Goal: Transaction & Acquisition: Subscribe to service/newsletter

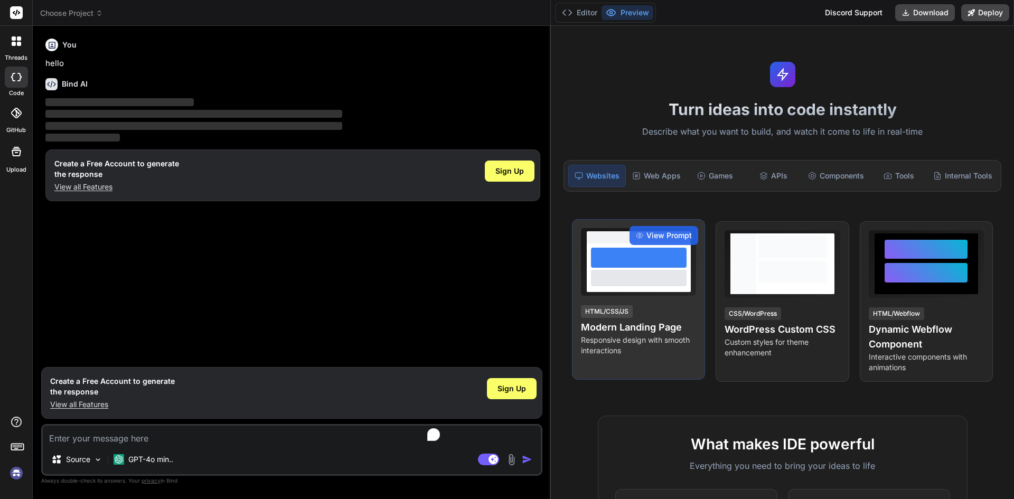
type textarea "x"
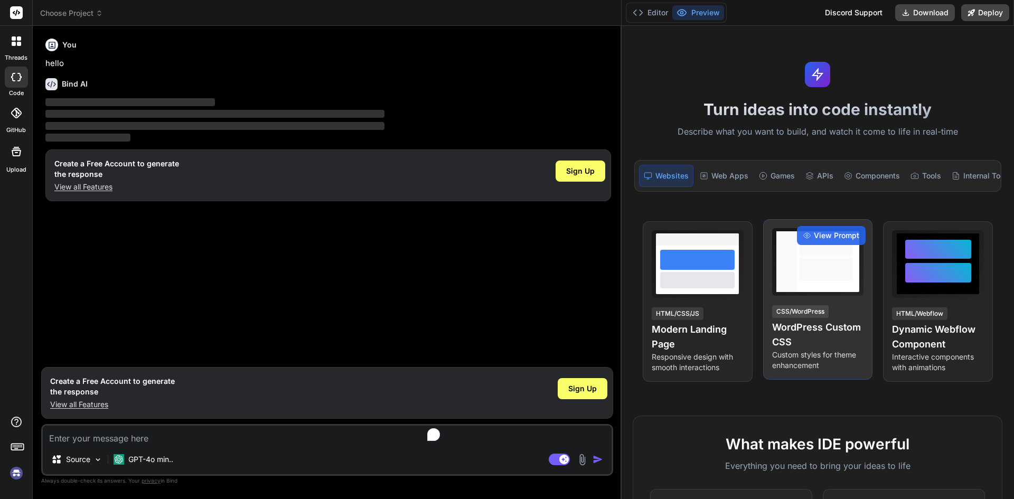
drag, startPoint x: 355, startPoint y: 309, endPoint x: 771, endPoint y: 358, distance: 418.0
click at [771, 358] on div "Choose Project Created with Pixso. Bind AI Web Search Created with Pixso. Code …" at bounding box center [523, 249] width 981 height 499
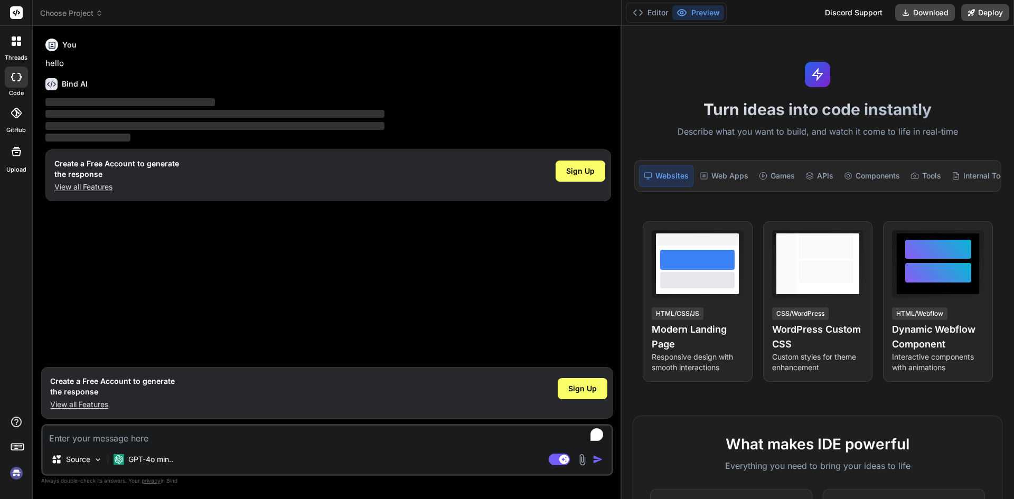
click at [706, 11] on button "Preview" at bounding box center [698, 12] width 52 height 15
click at [78, 436] on textarea "To enrich screen reader interactions, please activate Accessibility in Grammarl…" at bounding box center [327, 435] width 569 height 19
type textarea "w"
type textarea "x"
type textarea "we"
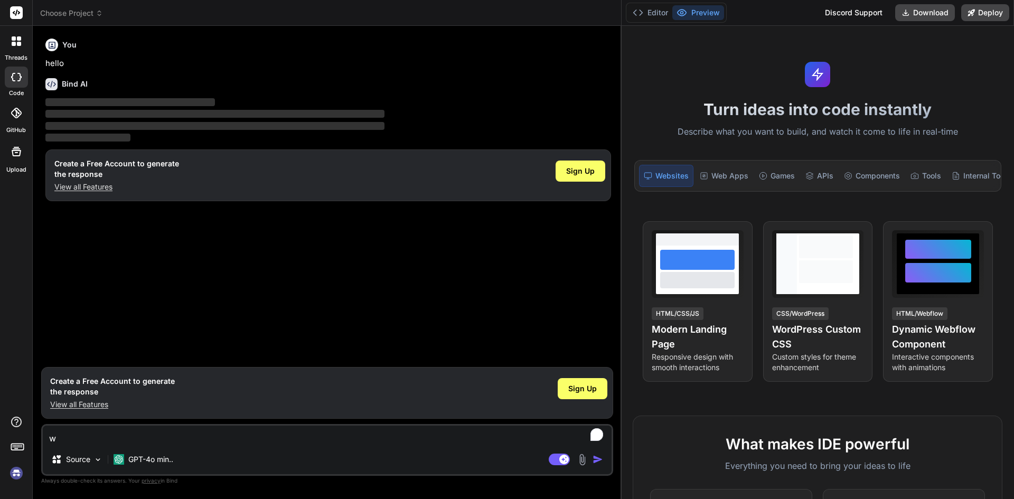
type textarea "x"
type textarea "we"
type textarea "x"
type textarea "we"
type textarea "x"
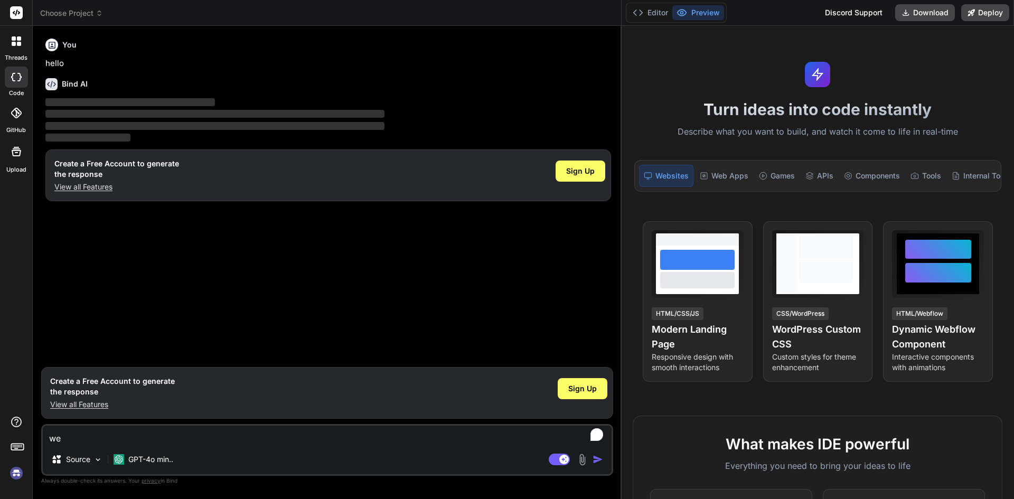
type textarea "w"
type textarea "x"
type textarea "i"
type textarea "x"
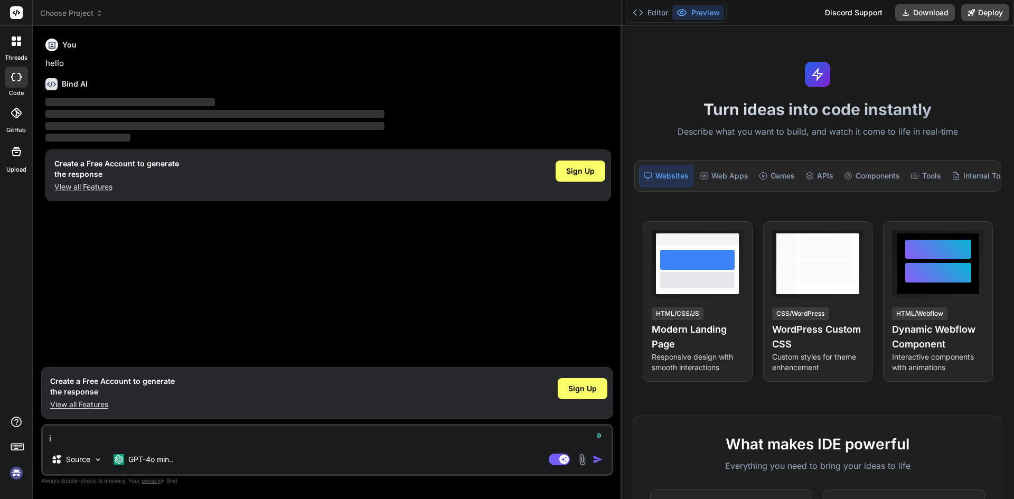
type textarea "i"
type textarea "x"
type textarea "i a"
type textarea "x"
type textarea "i am"
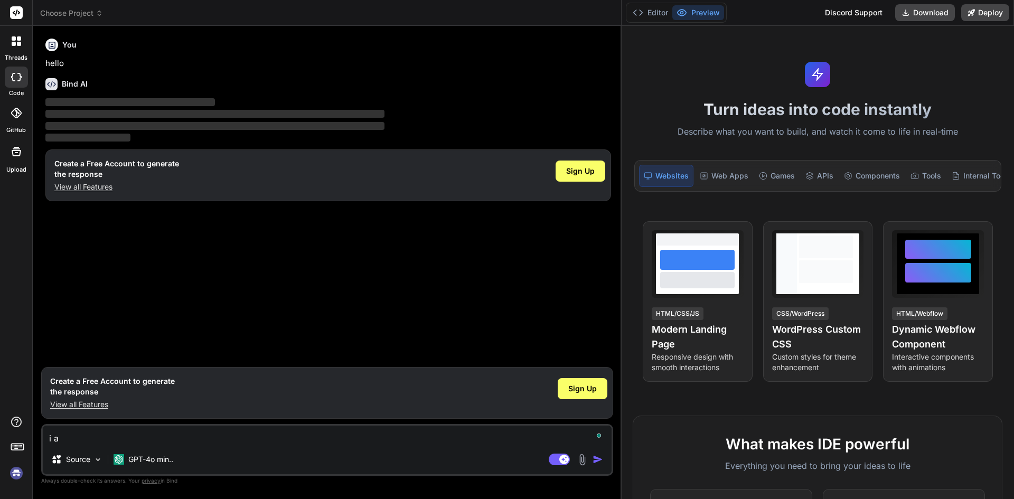
type textarea "x"
type textarea "i am"
type textarea "x"
type textarea "i am p"
type textarea "x"
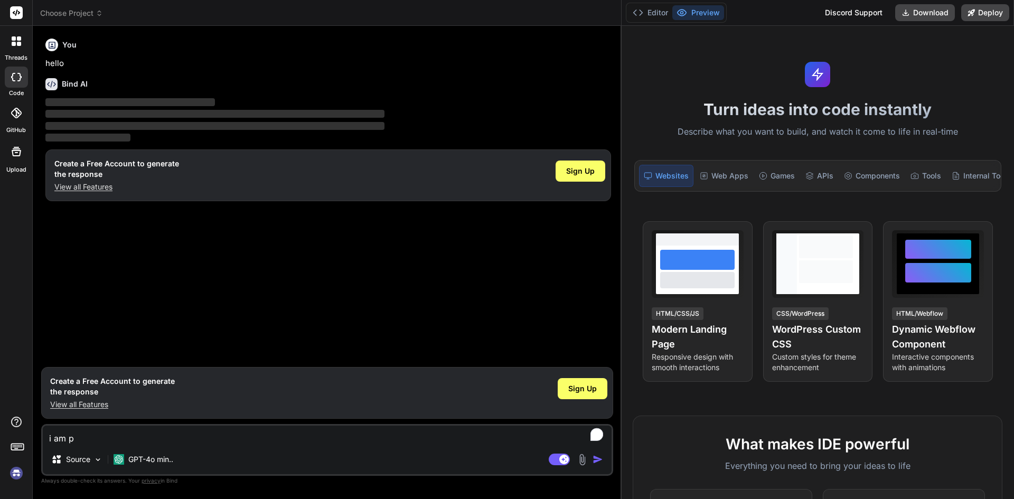
type textarea "i am pl"
type textarea "x"
type textarea "i am pla"
type textarea "x"
type textarea "i am plan"
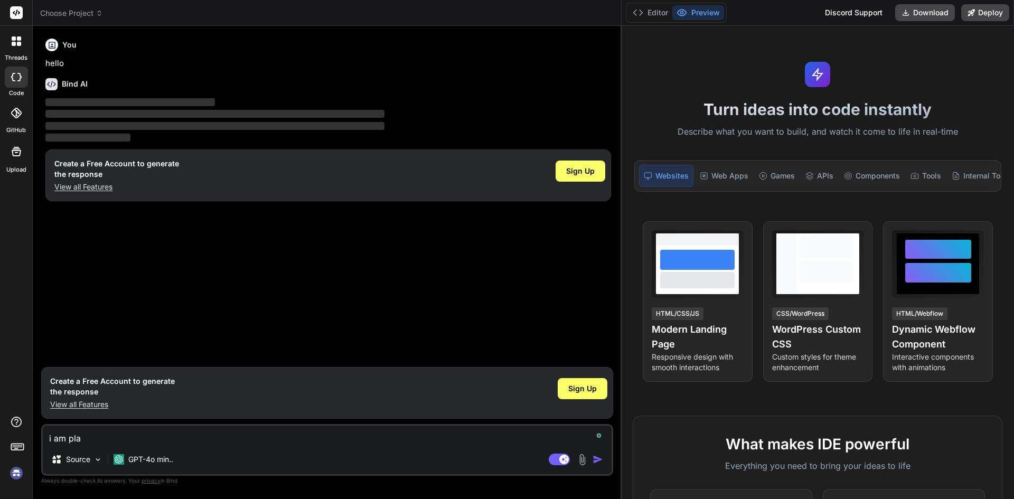
type textarea "x"
type textarea "i am plann"
type textarea "x"
type textarea "i am planni"
type textarea "x"
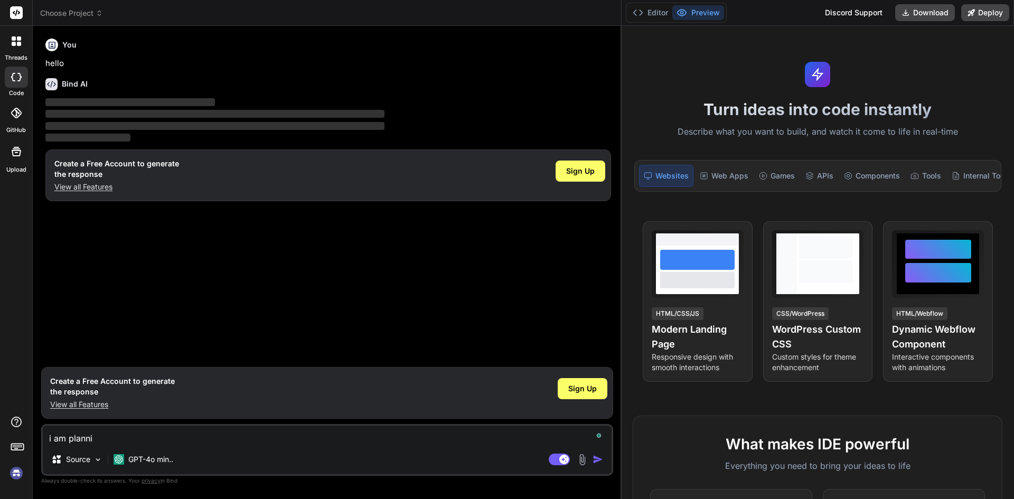
type textarea "i am plannin"
type textarea "x"
type textarea "i am planning"
type textarea "x"
type textarea "i am planning"
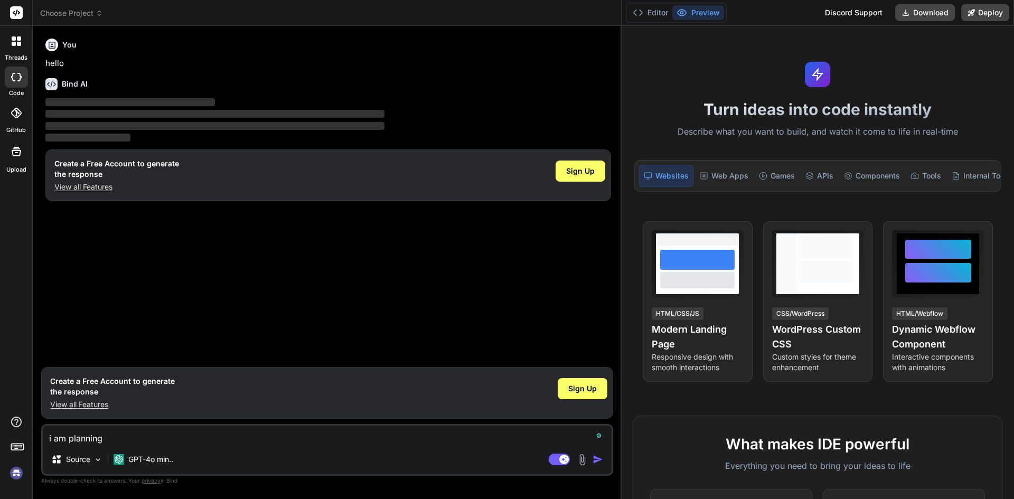
type textarea "x"
type textarea "i am planning t"
type textarea "x"
type textarea "i am planning to"
type textarea "x"
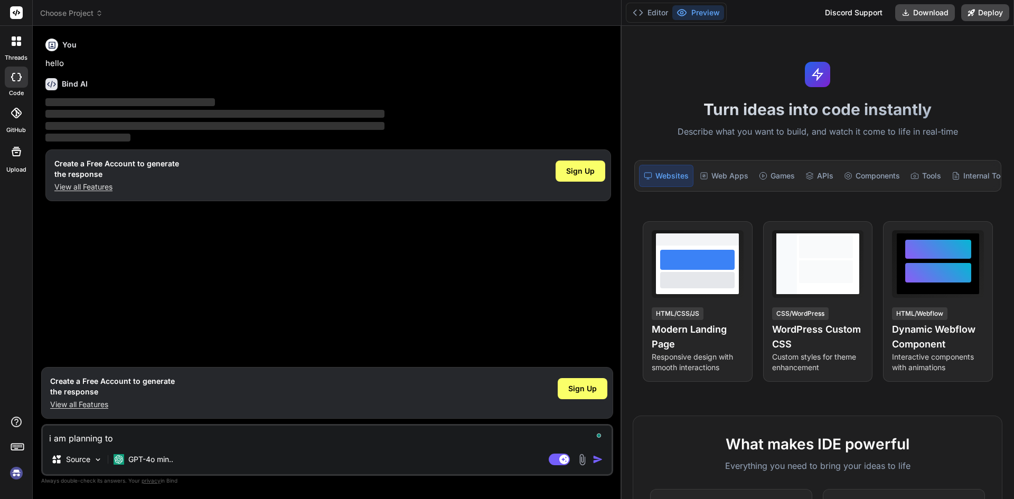
type textarea "i am planning to"
type textarea "x"
type textarea "i am planning to s"
type textarea "x"
type textarea "i am planning to sw"
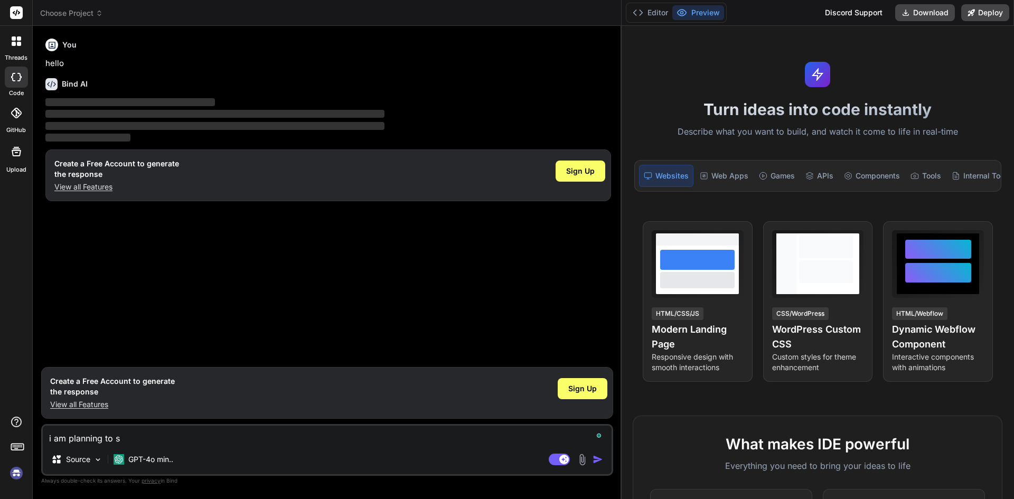
type textarea "x"
type textarea "i am planning to s"
type textarea "x"
type textarea "i am planning to sw"
type textarea "x"
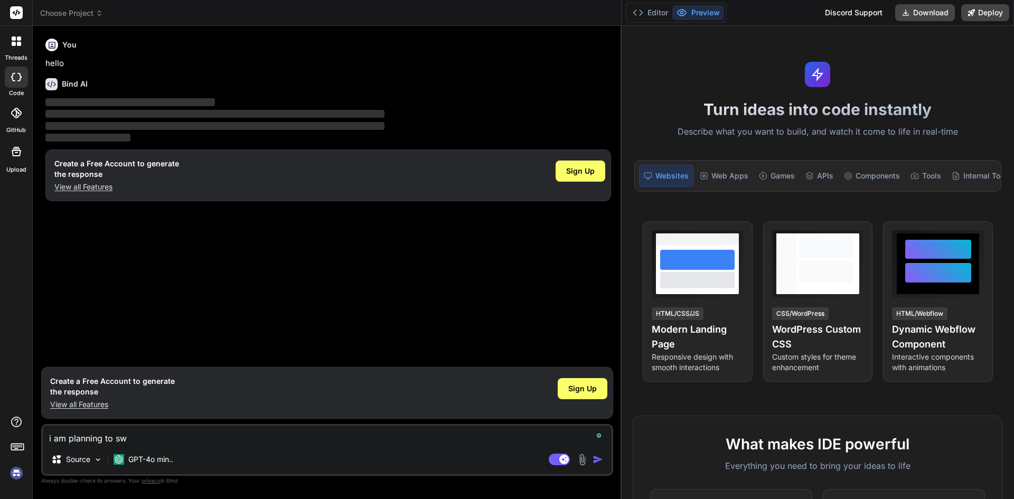
type textarea "i am planning to swi"
type textarea "x"
type textarea "i am planning to swit"
type textarea "x"
type textarea "i am planning to switc"
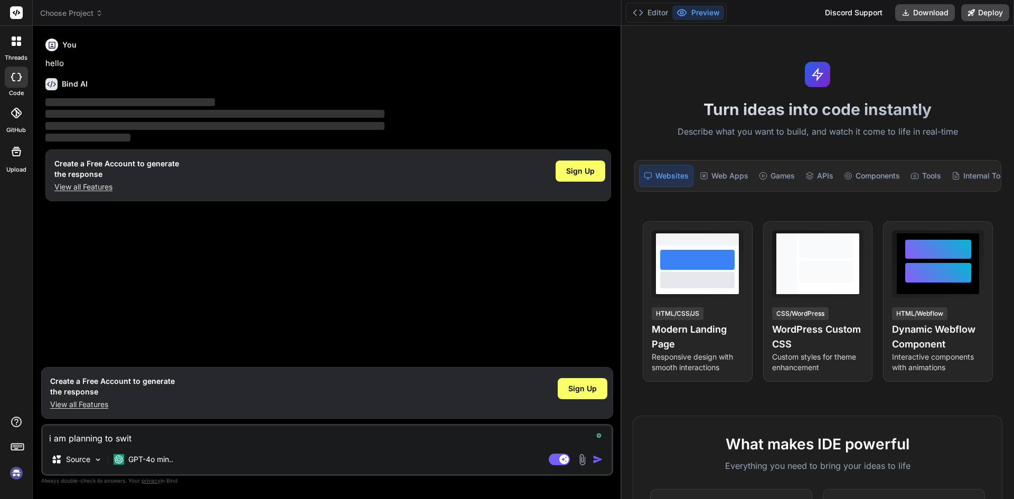
type textarea "x"
type textarea "i am planning to switch"
type textarea "x"
type textarea "i am planning to switch"
type textarea "x"
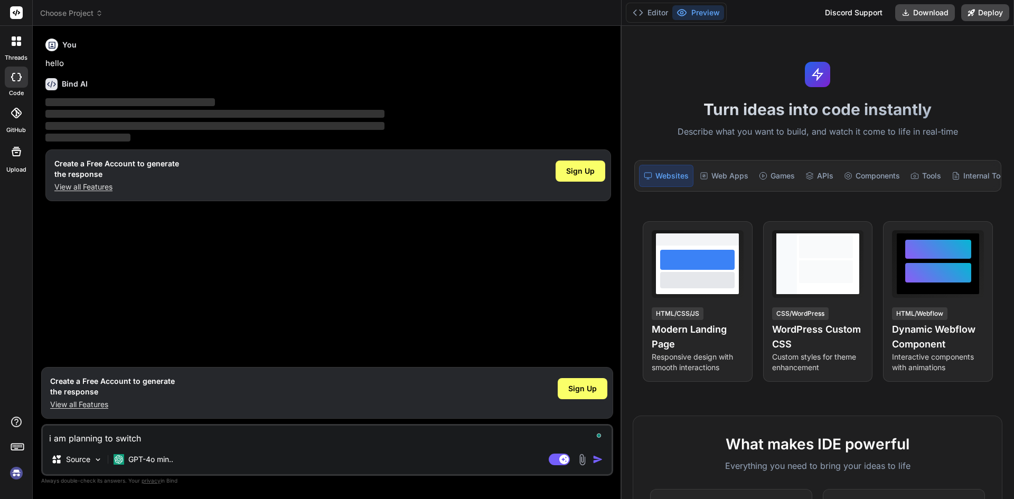
type textarea "i am planning to switch t"
type textarea "x"
type textarea "i am planning to switch th"
type textarea "x"
type textarea "i am planning to switch the"
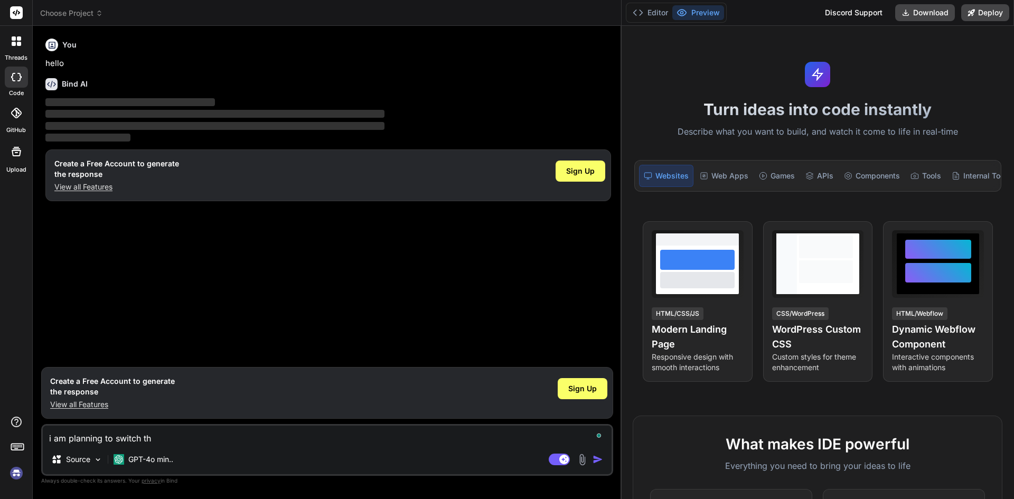
type textarea "x"
type textarea "i am planning to switch the"
type textarea "x"
type textarea "i am planning to switch the j"
type textarea "x"
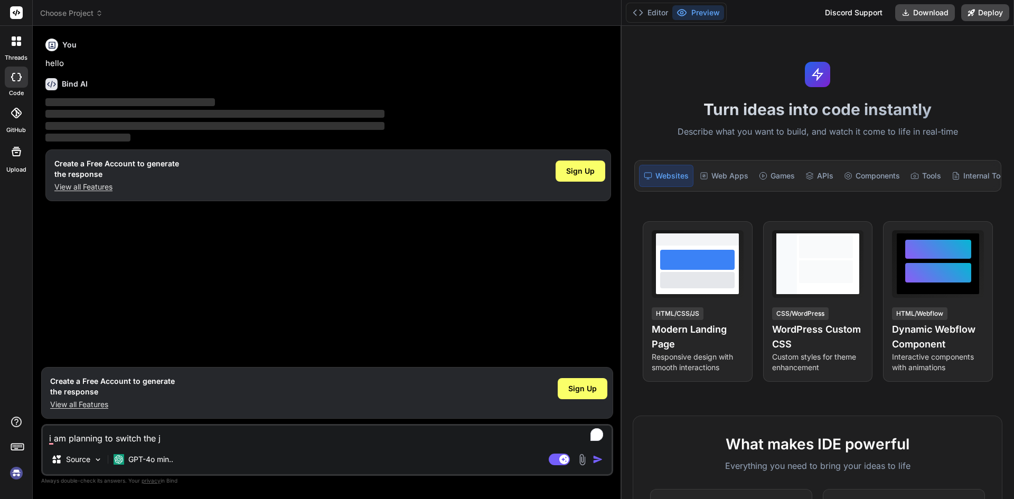
type textarea "i am planning to switch the jo"
type textarea "x"
type textarea "i am planning to switch the job"
type textarea "x"
type textarea "i am planning to switch the job"
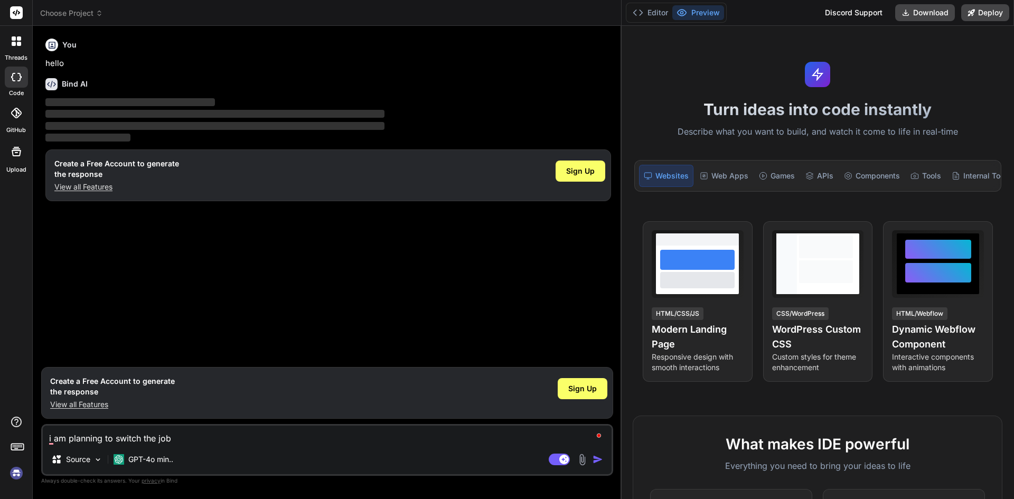
type textarea "x"
type textarea "i am planning to switch the job i"
type textarea "x"
type textarea "i am planning to switch the job in"
type textarea "x"
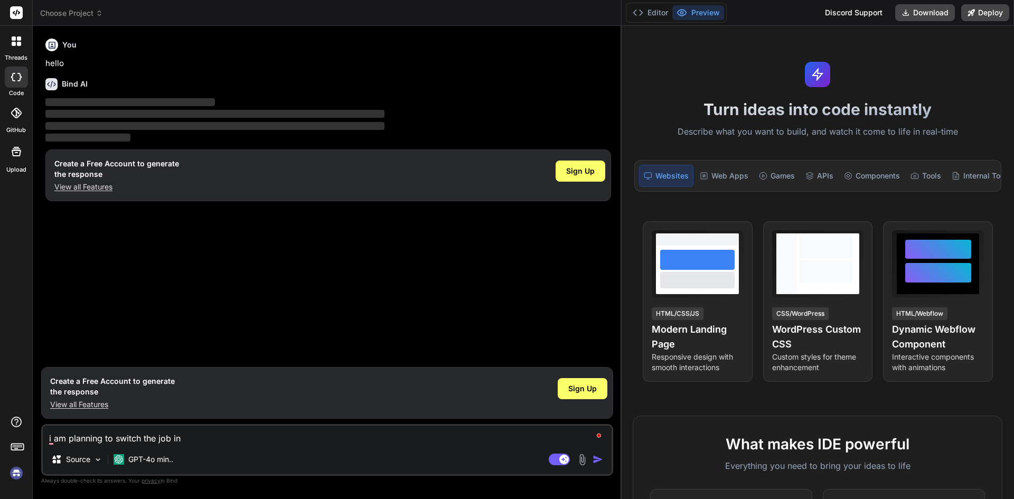
type textarea "i am planning to switch the job in"
type textarea "x"
type textarea "i am planning to switch the job in n"
type textarea "x"
type textarea "i am planning to switch the job in no"
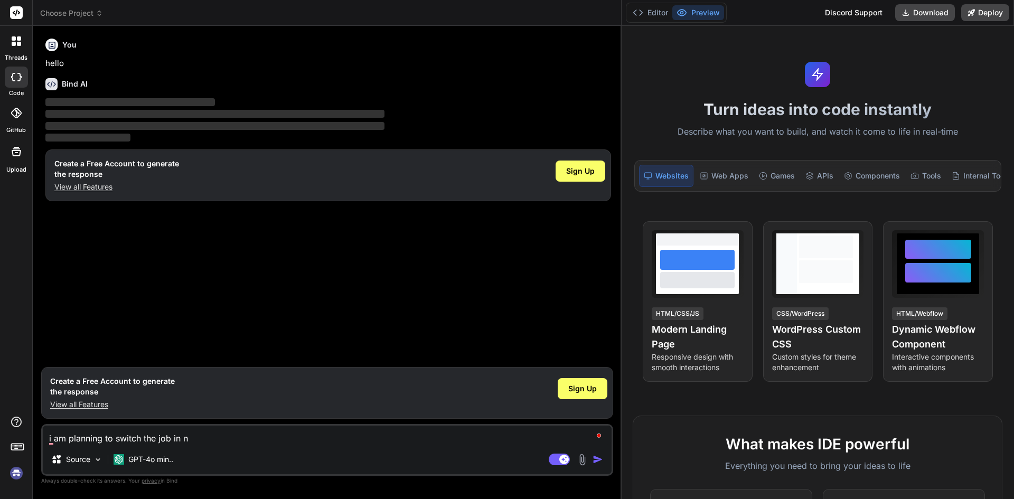
type textarea "x"
type textarea "i am planning to switch the job in nod"
type textarea "x"
type textarea "i am planning to switch the job in node"
type textarea "x"
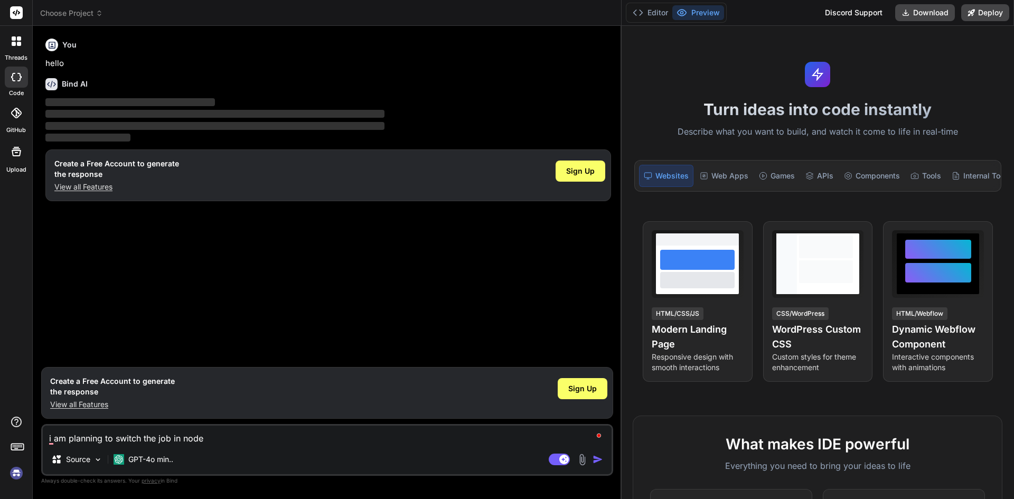
type textarea "i am planning to switch the job in node."
type textarea "x"
type textarea "i am planning to switch the job in node.j"
type textarea "x"
type textarea "i am planning to switch the job in node.js"
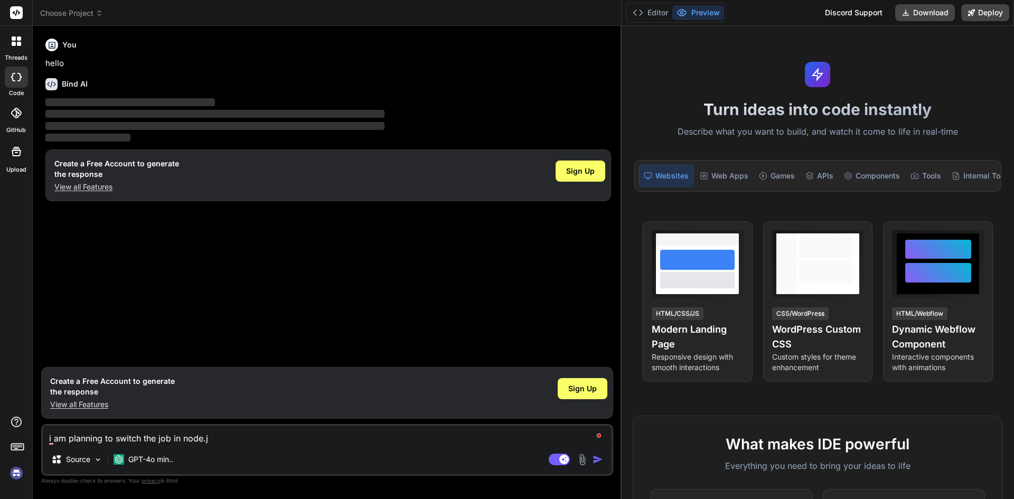
type textarea "x"
type textarea "i am planning to switch the job in node.js"
type textarea "x"
type textarea "i am planning to switch the job in node.js i"
type textarea "x"
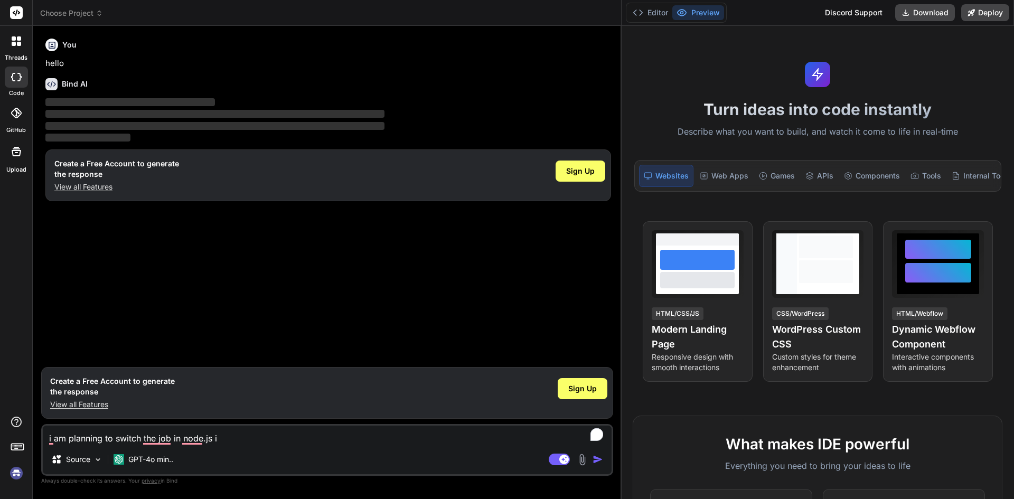
type textarea "i am planning to switch the job in node.js i"
type textarea "x"
type textarea "i am planning to switch the job in node.js i h"
type textarea "x"
type textarea "i am planning to switch the job in node.js i ha"
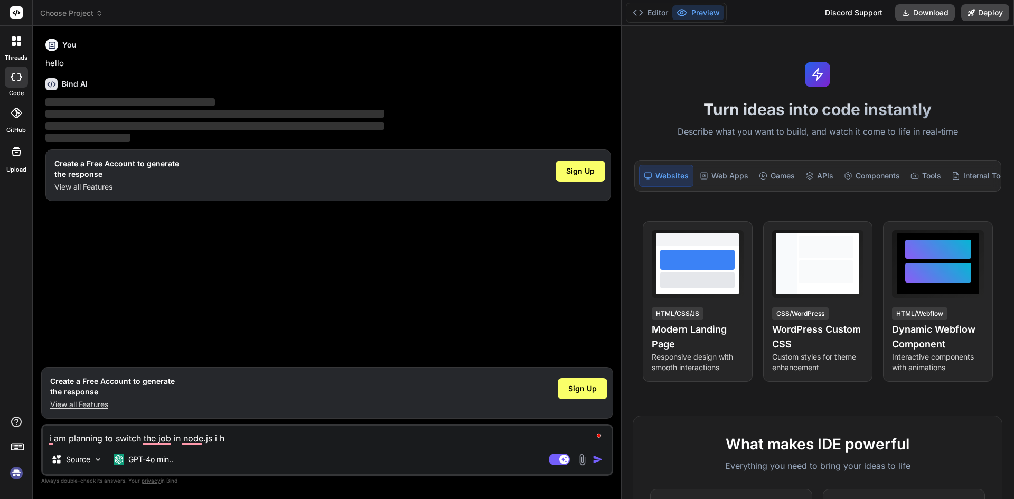
type textarea "x"
type textarea "i am planning to switch the job in node.js i hav"
type textarea "x"
type textarea "i am planning to switch the job in node.js i have"
type textarea "x"
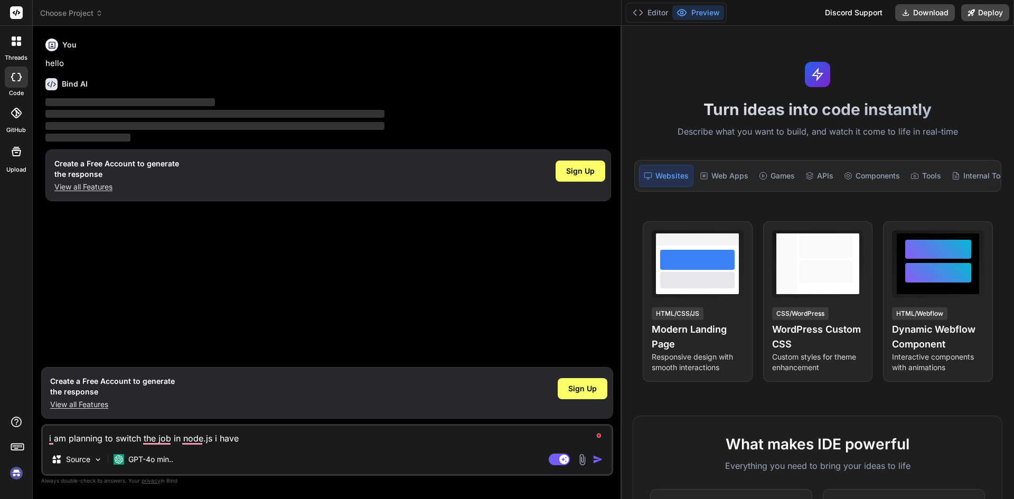
type textarea "i am planning to switch the job in node.js i have"
type textarea "x"
type textarea "i am planning to switch the job in node.js i have 4"
type textarea "x"
type textarea "i am planning to switch the job in node.js i have 4"
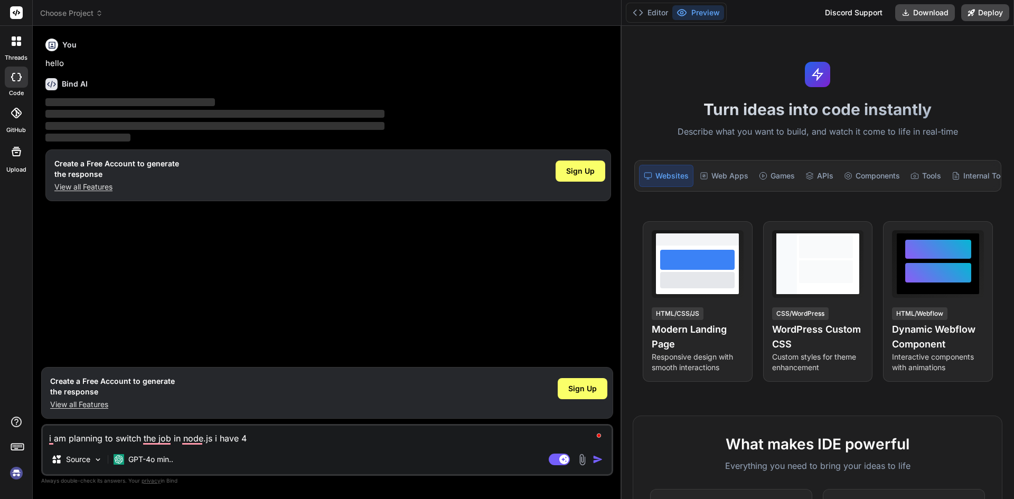
type textarea "x"
type textarea "i am planning to switch the job in node.js i have 4 y"
type textarea "x"
type textarea "i am planning to switch the job in node.js i have 4 ye"
type textarea "x"
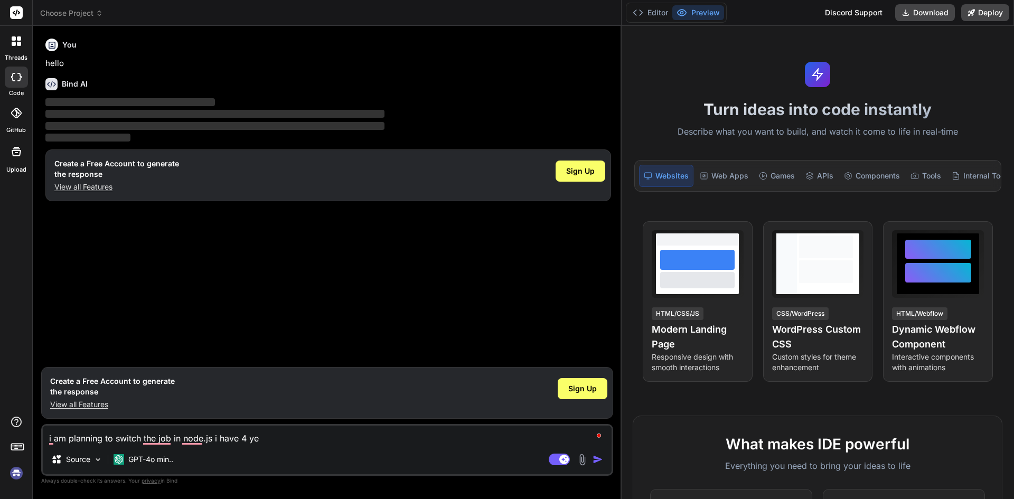
type textarea "i am planning to switch the job in node.js i have 4 yea"
type textarea "x"
type textarea "i am planning to switch the job in node.js i have 4 year"
type textarea "x"
type textarea "i am planning to switch the job in node.js i have 4 years"
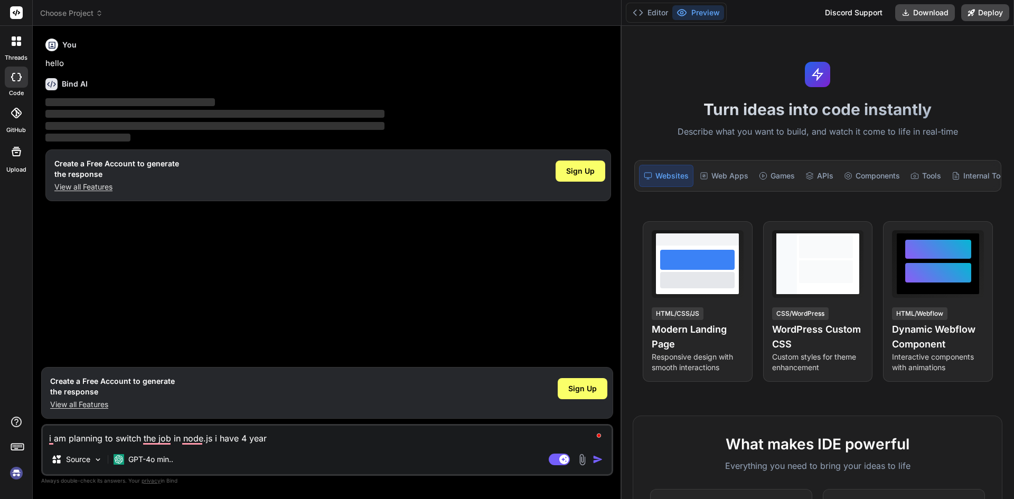
type textarea "x"
type textarea "i am planning to switch the job in node.js i have 4 years"
type textarea "x"
type textarea "i am planning to switch the job in node.js i have 4 years e"
type textarea "x"
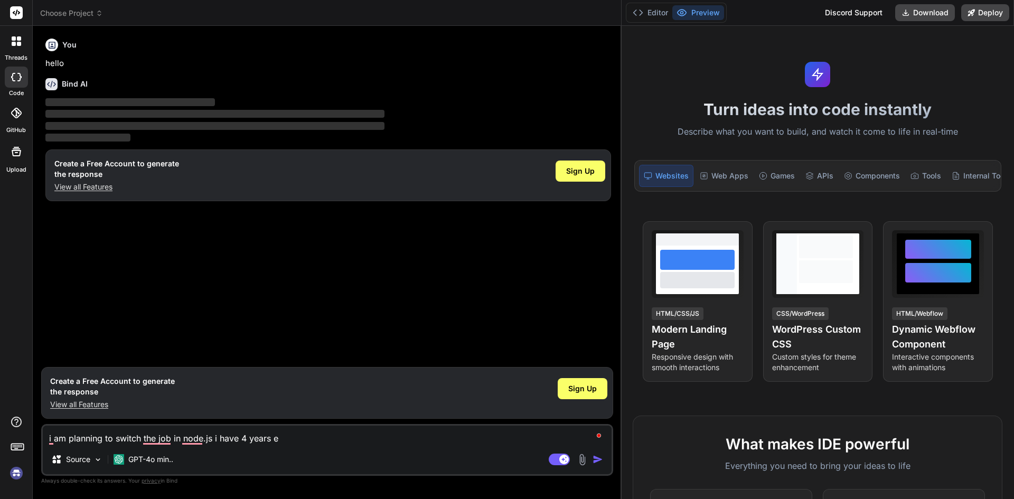
type textarea "i am planning to switch the job in node.js i have 4 years ex"
type textarea "x"
type textarea "i am planning to switch the job in node.js i have 4 years exo"
type textarea "x"
type textarea "i am planning to switch the job in node.js i have 4 years exoe"
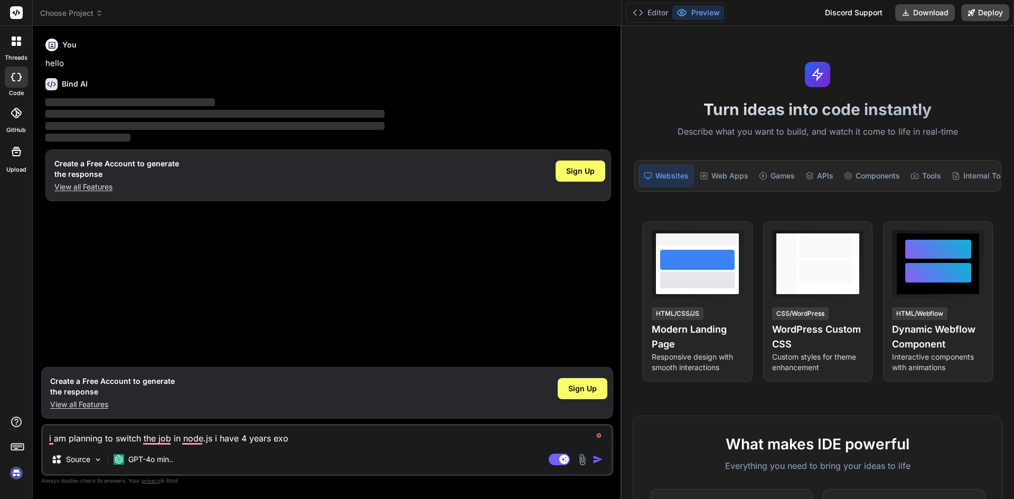
type textarea "x"
type textarea "i am planning to switch the job in node.js i have 4 years exoei"
type textarea "x"
type textarea "i am planning to switch the job in node.js i have 4 years exoeir"
type textarea "x"
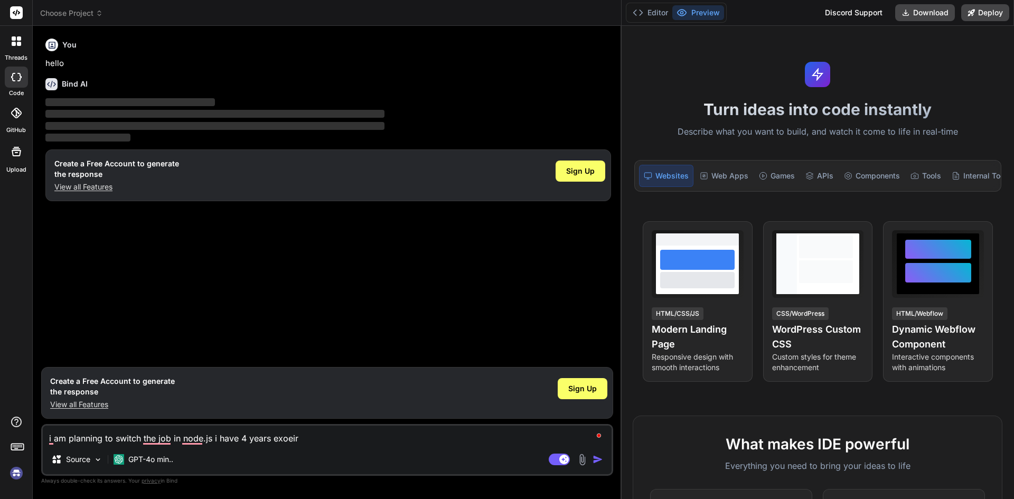
type textarea "i am planning to switch the job in node.js i have 4 years exoeire"
type textarea "x"
type textarea "i am planning to switch the job in node.js i have 4 years exoeir"
type textarea "x"
type textarea "i am planning to switch the job in node.js i have 4 years exoei"
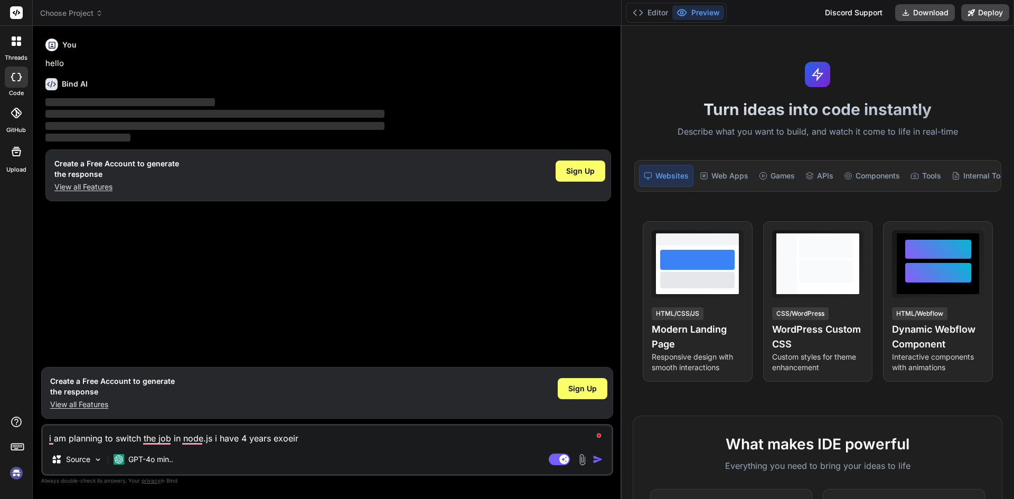
type textarea "x"
type textarea "i am planning to switch the job in node.js i have 4 years exoe"
type textarea "x"
type textarea "i am planning to switch the job in node.js i have 4 years exo"
type textarea "x"
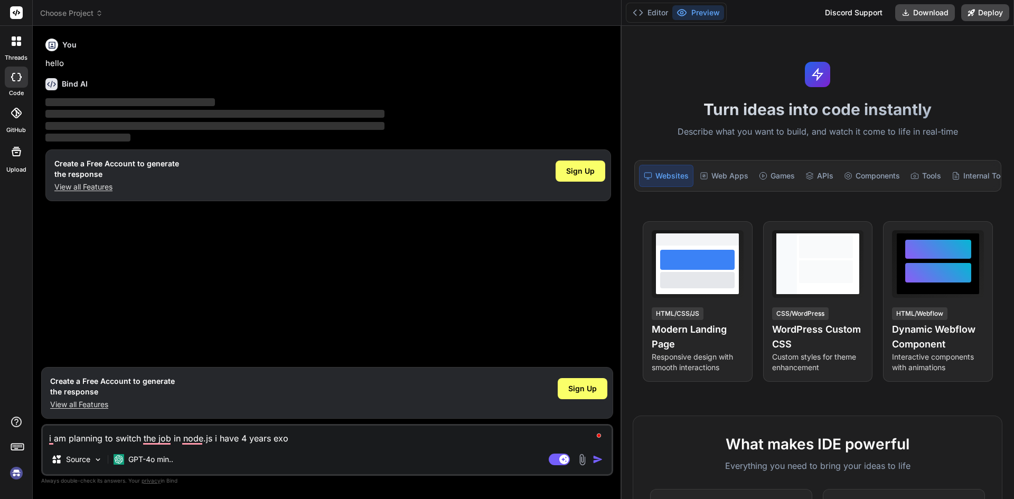
type textarea "i am planning to switch the job in node.js i have 4 years ex"
type textarea "x"
type textarea "i am planning to switch the job in node.js i have 4 years exp"
type textarea "x"
type textarea "i am planning to switch the job in node.js i have 4 years expe"
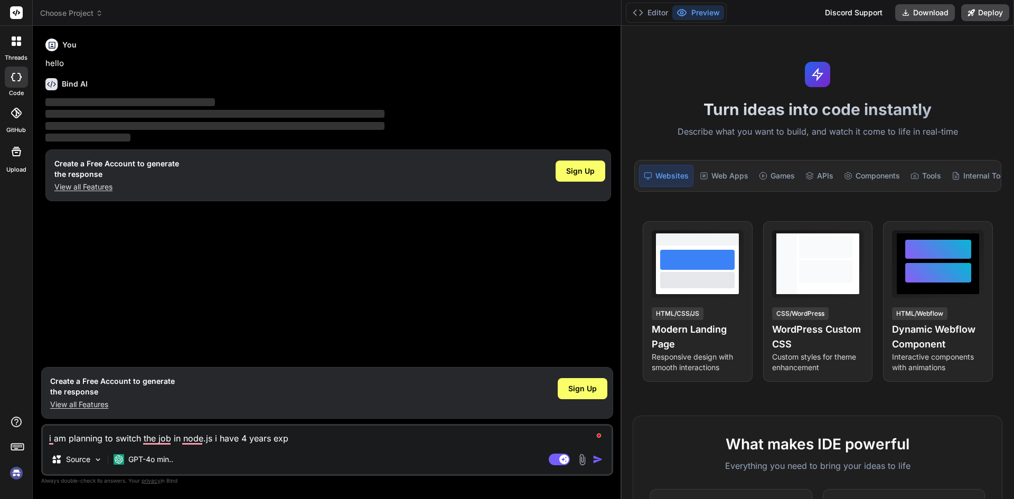
type textarea "x"
type textarea "i am planning to switch the job in node.js i have 4 years expei"
type textarea "x"
type textarea "i am planning to switch the job in node.js i have 4 years expeim"
type textarea "x"
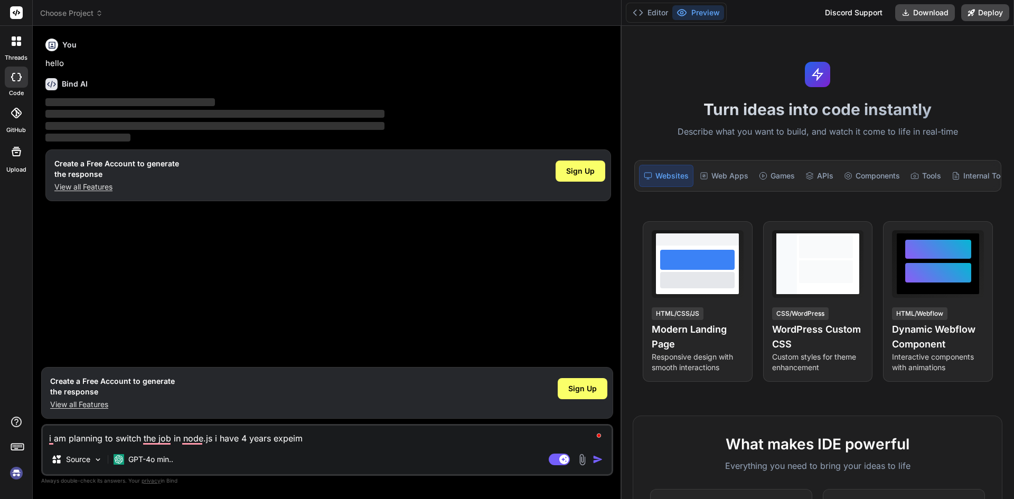
type textarea "i am planning to switch the job in node.js i have 4 years expeimc"
type textarea "x"
type textarea "i am planning to switch the job in node.js i have 4 years expeimce"
type textarea "x"
type textarea "i am planning to switch the job in node.js i have 4 years expeimce"
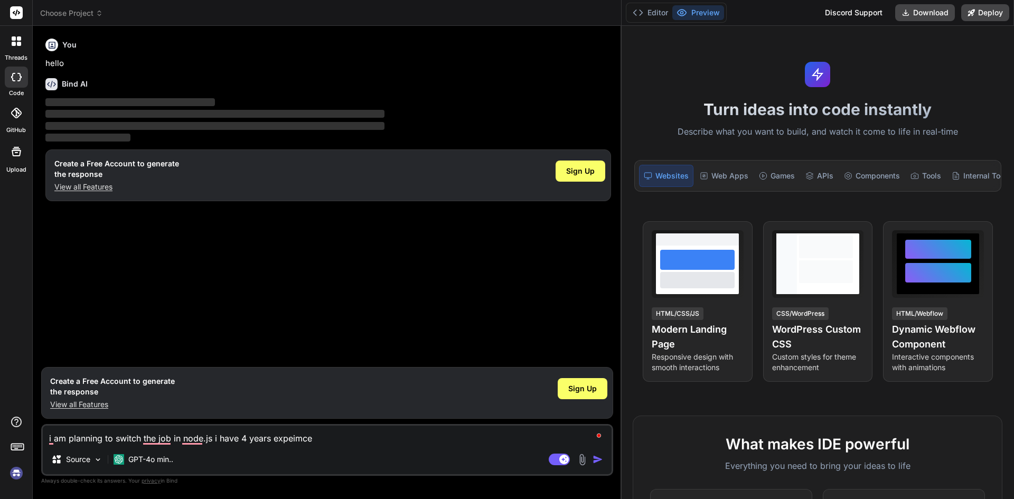
type textarea "x"
type textarea "i am planning to switch the job in node.js i have 4 years expeimce"
type textarea "x"
type textarea "i am planning to switch the job in node.js i have 4 years expeimc"
type textarea "x"
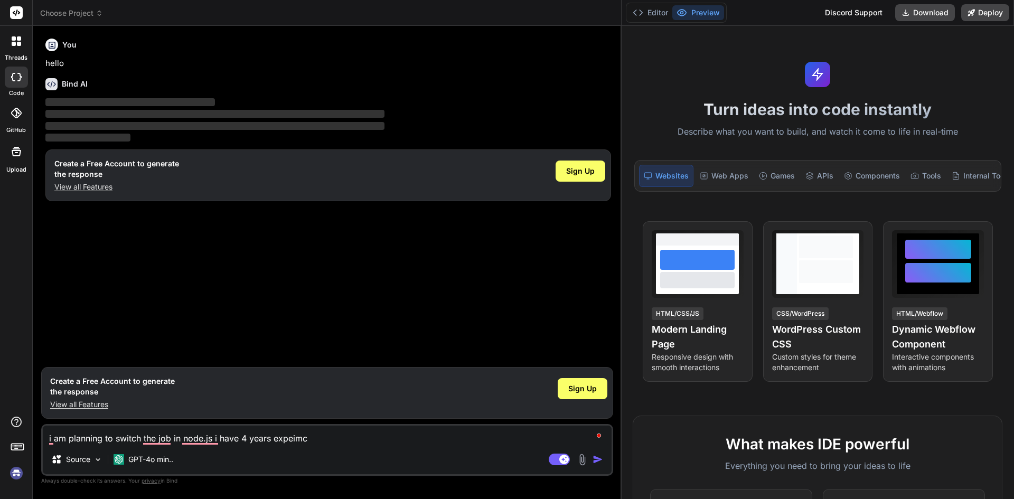
type textarea "i am planning to switch the job in node.js i have 4 years expeim"
type textarea "x"
type textarea "i am planning to switch the job in node.js i have 4 years expei"
type textarea "x"
type textarea "i am planning to switch the job in node.js i have 4 years expe"
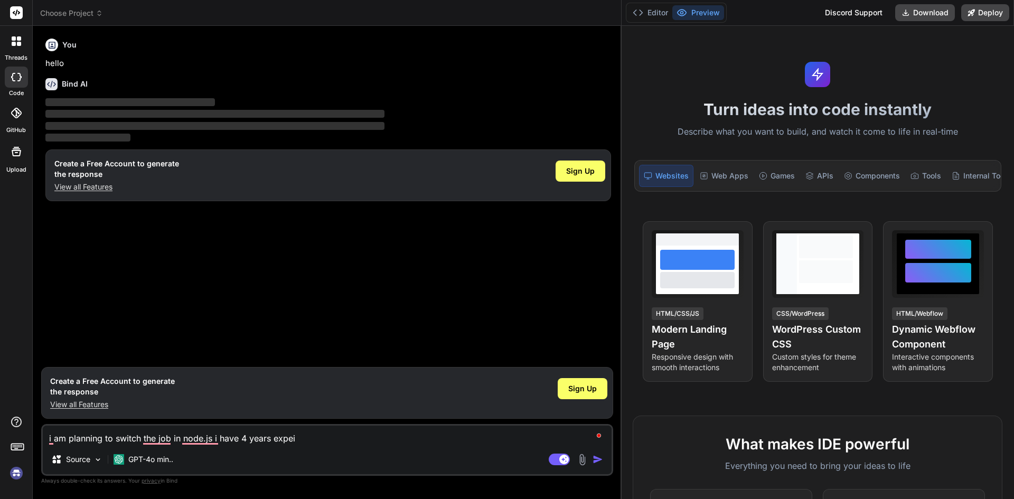
type textarea "x"
type textarea "i am planning to switch the job in node.js i have 4 years exp"
type textarea "x"
type textarea "i am planning to switch the job in node.js i have 4 years expi"
type textarea "x"
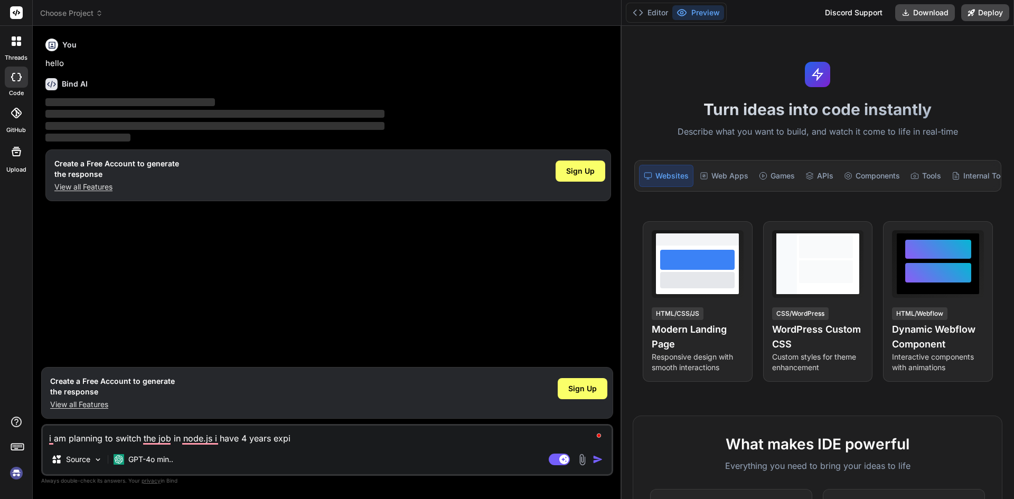
type textarea "i am planning to switch the job in node.js i have 4 years expie"
type textarea "x"
type textarea "i am planning to switch the job in node.js i have 4 years expien"
type textarea "x"
type textarea "i am planning to switch the job in node.js i have 4 years expienc"
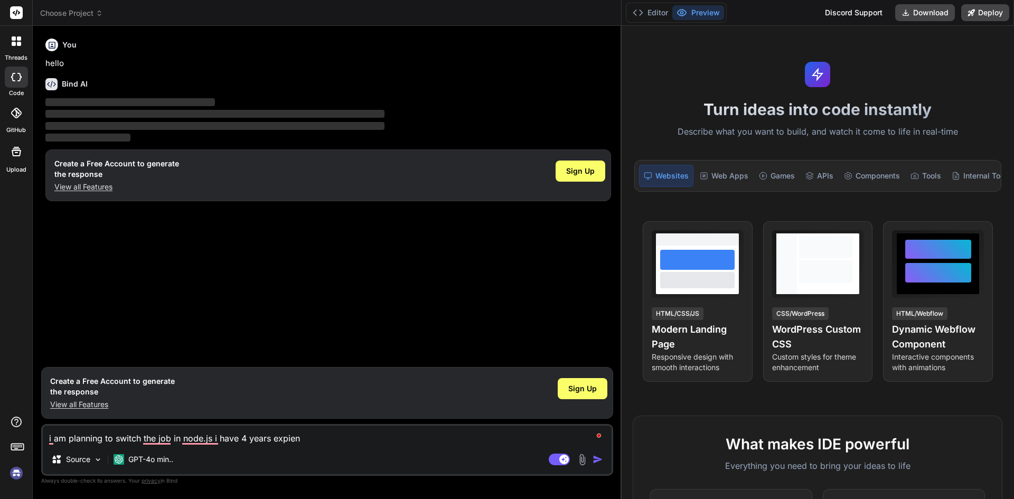
type textarea "x"
type textarea "i am planning to switch the job in node.js i have 4 years expience"
type textarea "x"
type textarea "i am planning to switch the job in node.js i have 4 years expience"
type textarea "x"
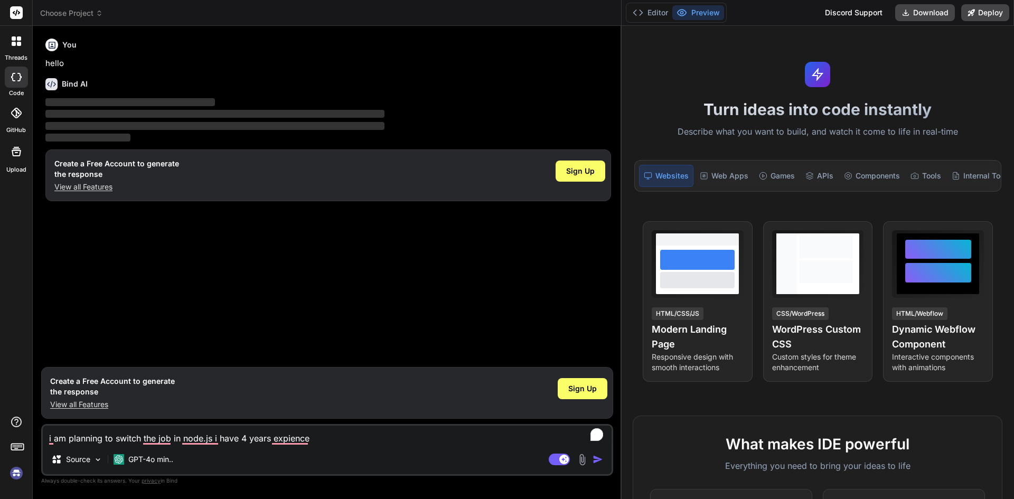
type textarea "i am planning to switch the job in node.js i have 4 years expience g"
type textarea "x"
type textarea "i am planning to switch the job in node.js i have 4 years expience gu"
type textarea "x"
type textarea "i am planning to switch the job in node.js i have 4 years expience gui"
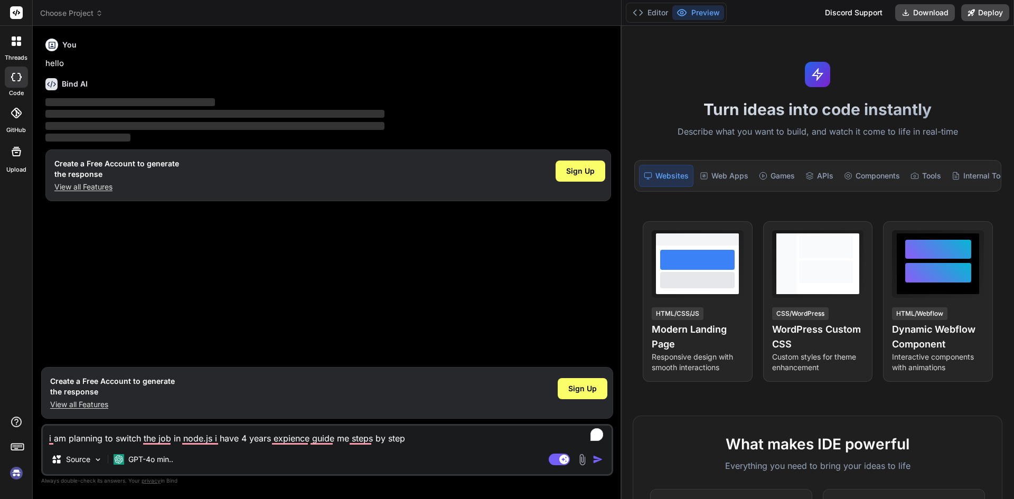
click at [597, 460] on img "button" at bounding box center [598, 459] width 11 height 11
click at [596, 458] on img "button" at bounding box center [598, 459] width 11 height 11
click at [597, 460] on img "button" at bounding box center [598, 459] width 11 height 11
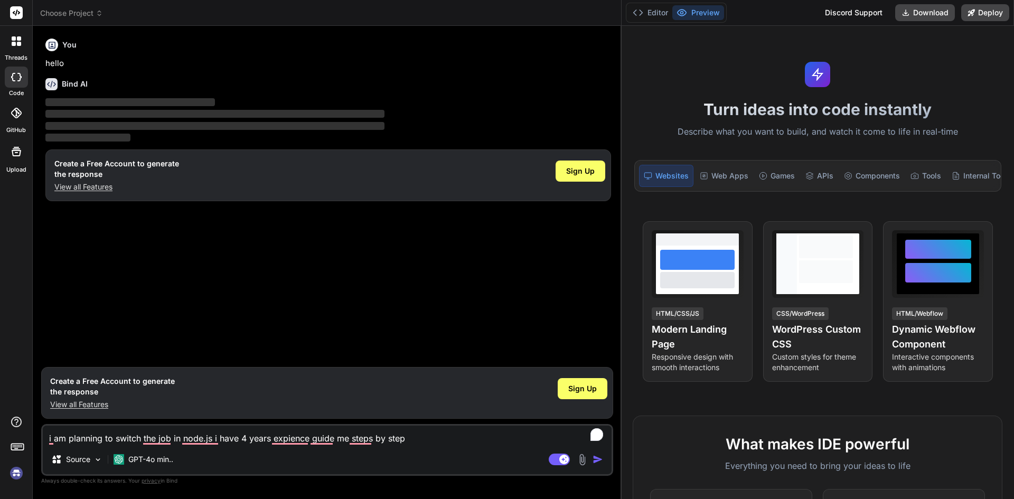
click at [414, 441] on textarea "i am planning to switch the job in node.js i have 4 years expience guide me ste…" at bounding box center [327, 435] width 569 height 19
drag, startPoint x: 621, startPoint y: 108, endPoint x: 759, endPoint y: 104, distance: 138.4
click at [759, 104] on div "Choose Project Created with Pixso. Bind AI Web Search Created with Pixso. Code …" at bounding box center [523, 249] width 981 height 499
click at [660, 13] on button "Editor" at bounding box center [651, 12] width 44 height 15
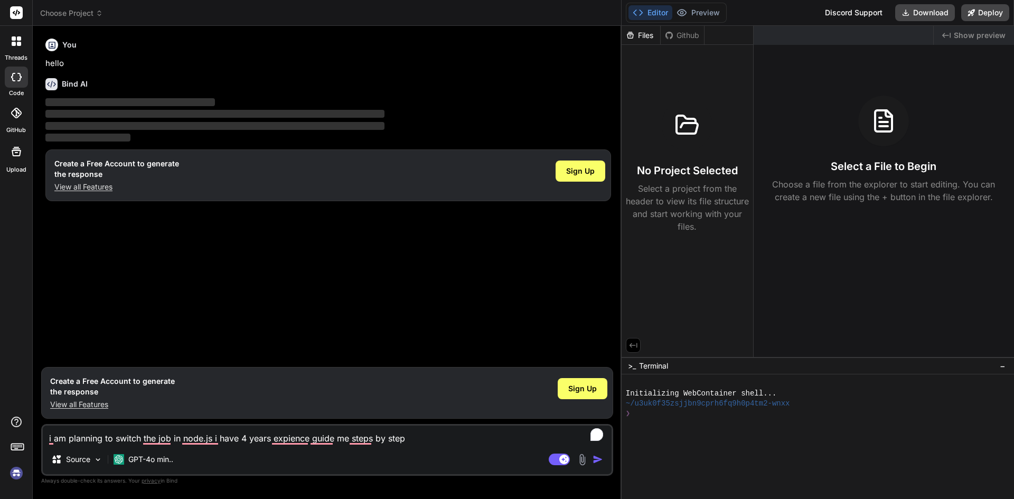
click at [660, 13] on button "Editor" at bounding box center [651, 12] width 44 height 15
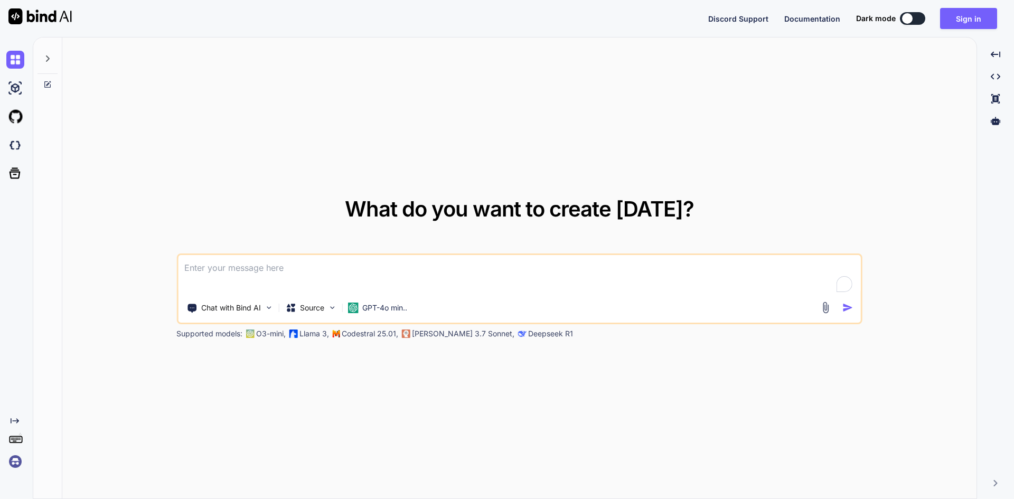
type textarea "x"
click at [212, 274] on textarea "To enrich screen reader interactions, please activate Accessibility in Grammarl…" at bounding box center [519, 274] width 683 height 39
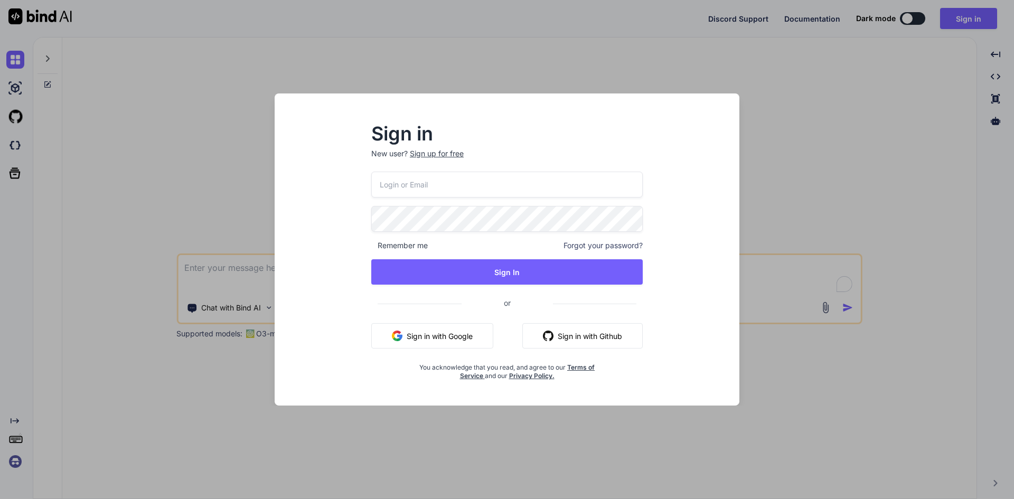
click at [824, 148] on div "Sign in New user? Sign up for free Remember me Forgot your password? Sign In or…" at bounding box center [507, 249] width 1014 height 499
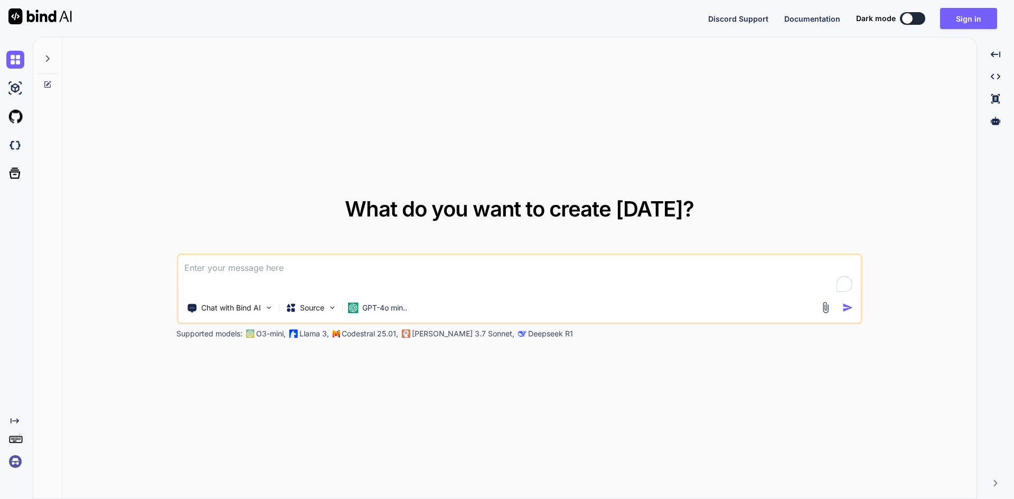
click at [243, 273] on textarea "To enrich screen reader interactions, please activate Accessibility in Grammarl…" at bounding box center [519, 274] width 683 height 39
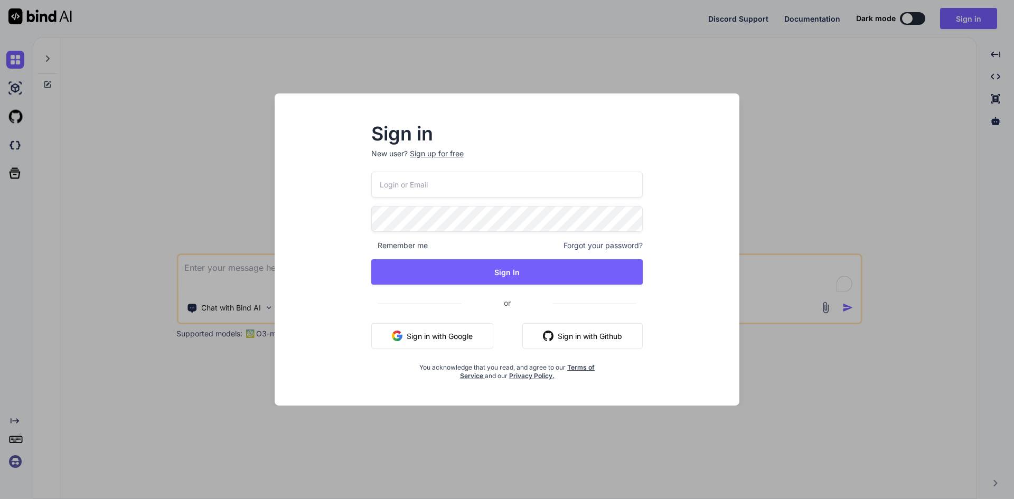
click at [468, 194] on input "email" at bounding box center [506, 185] width 271 height 26
type input "lav"
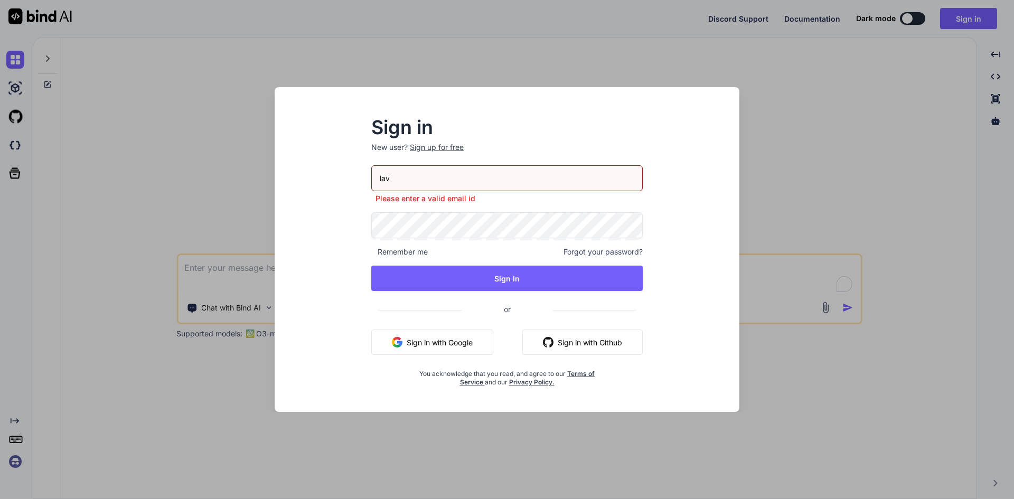
click at [463, 335] on button "Sign in with Google" at bounding box center [432, 342] width 122 height 25
click at [864, 135] on div "Sign in New user? Sign up for free lav Please enter a valid email id Remember m…" at bounding box center [507, 249] width 1014 height 499
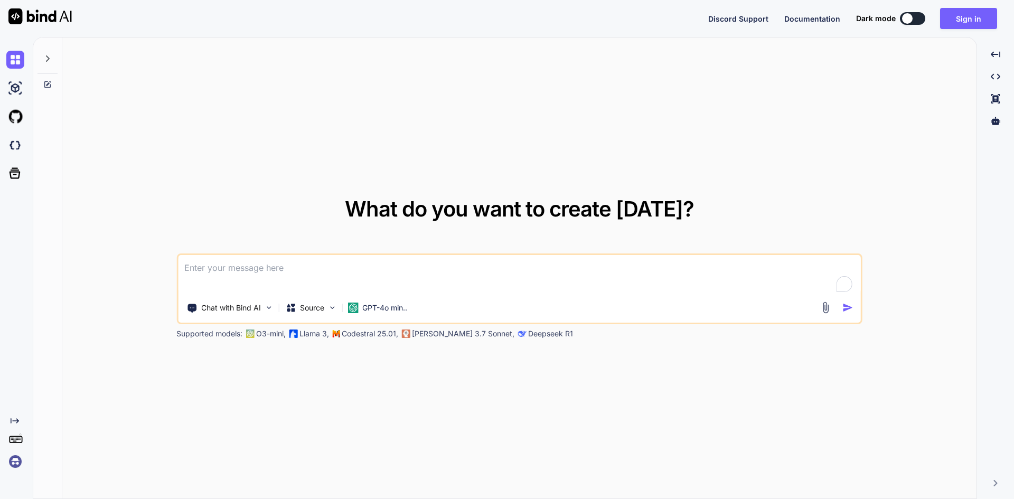
click at [475, 271] on textarea "To enrich screen reader interactions, please activate Accessibility in Grammarl…" at bounding box center [519, 274] width 683 height 39
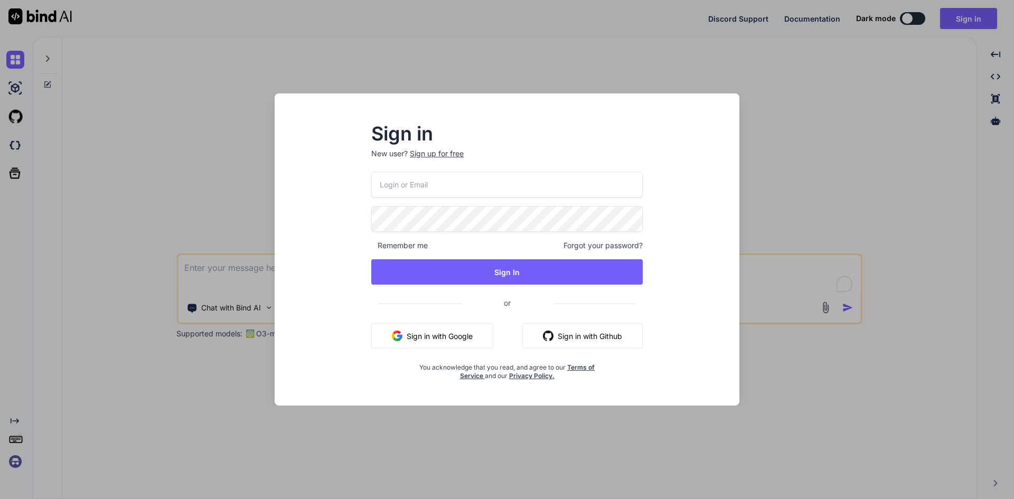
click at [462, 186] on input "email" at bounding box center [506, 185] width 271 height 26
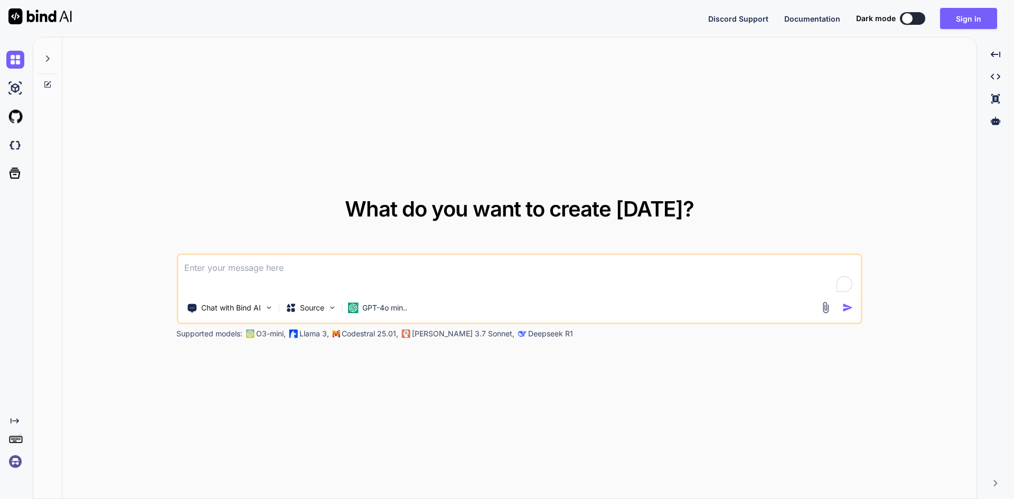
click at [453, 271] on textarea "To enrich screen reader interactions, please activate Accessibility in Grammarl…" at bounding box center [519, 274] width 683 height 39
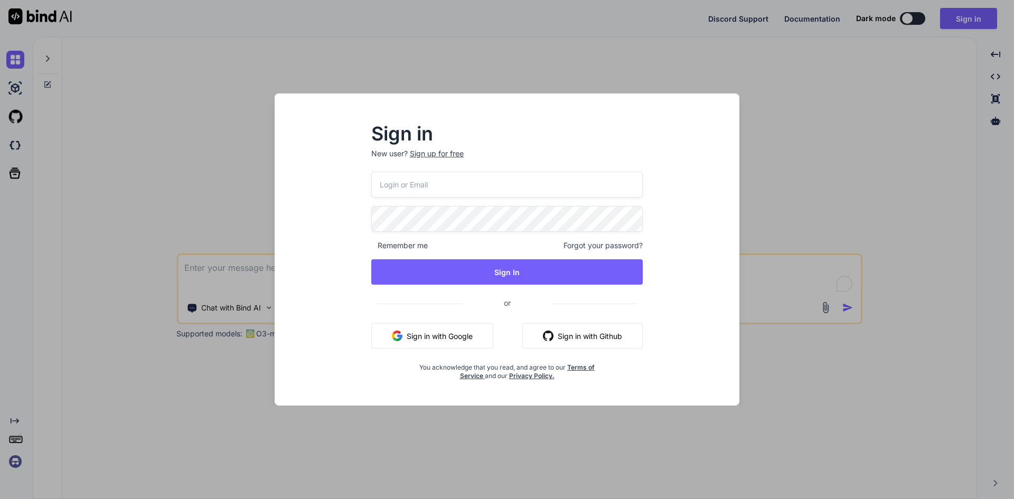
click at [444, 153] on div "Sign up for free" at bounding box center [437, 153] width 54 height 11
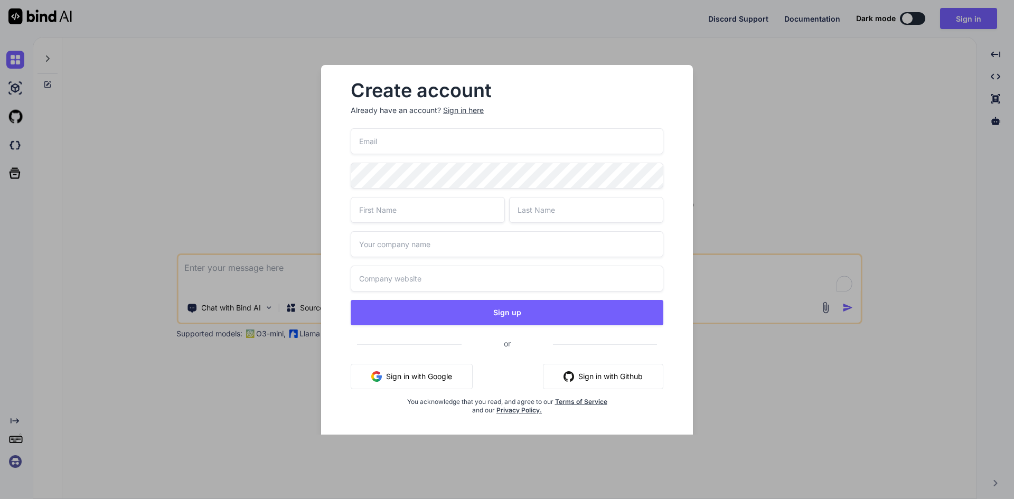
click at [445, 142] on input "email" at bounding box center [507, 141] width 313 height 26
type input "test12@yopmail.com"
type input "test1"
type input "test2"
click at [454, 147] on input "test12@yopmail.com" at bounding box center [507, 141] width 313 height 26
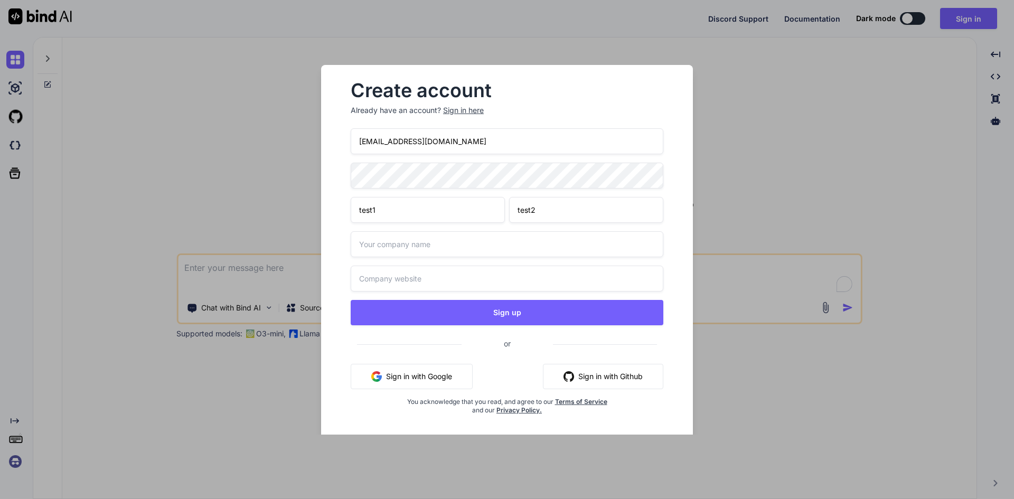
click at [454, 147] on input "test12@yopmail.com" at bounding box center [507, 141] width 313 height 26
click at [227, 258] on div "Create account Already have an account? Sign in here test12@yopmail.com test1 t…" at bounding box center [507, 249] width 1014 height 499
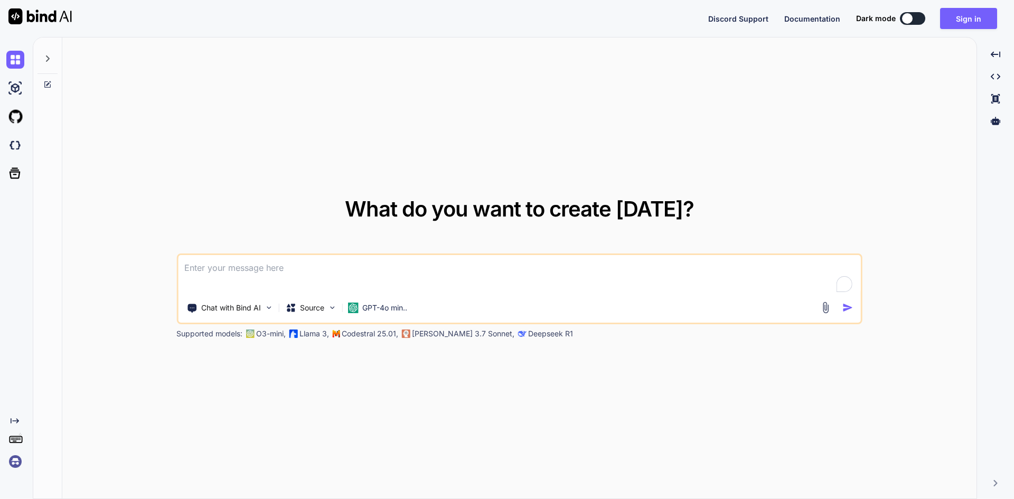
click at [438, 265] on textarea "To enrich screen reader interactions, please activate Accessibility in Grammarl…" at bounding box center [519, 274] width 683 height 39
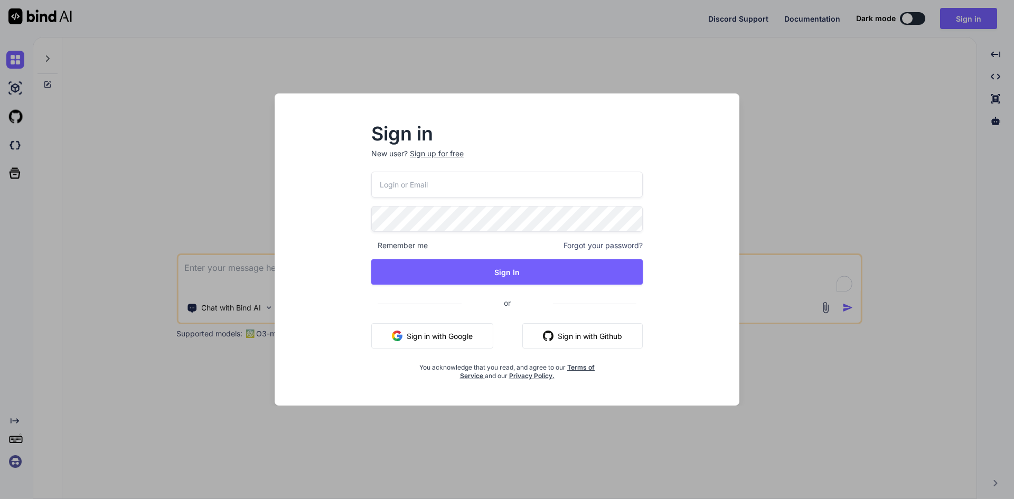
click at [452, 178] on input "email" at bounding box center [506, 185] width 271 height 26
paste input "test12@yopmail.com"
type input "test12@yopmail.com"
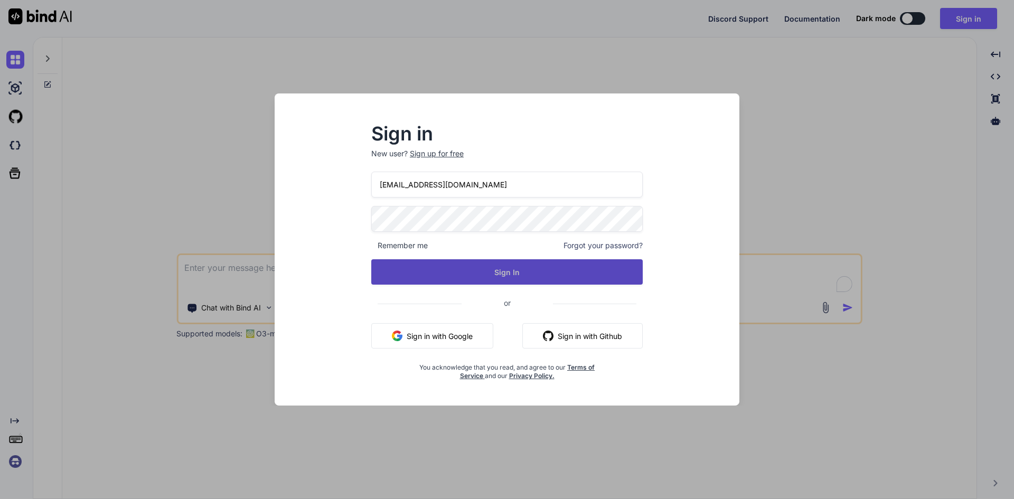
click at [479, 271] on button "Sign In" at bounding box center [506, 271] width 271 height 25
click at [426, 273] on button "Sign In" at bounding box center [506, 271] width 271 height 25
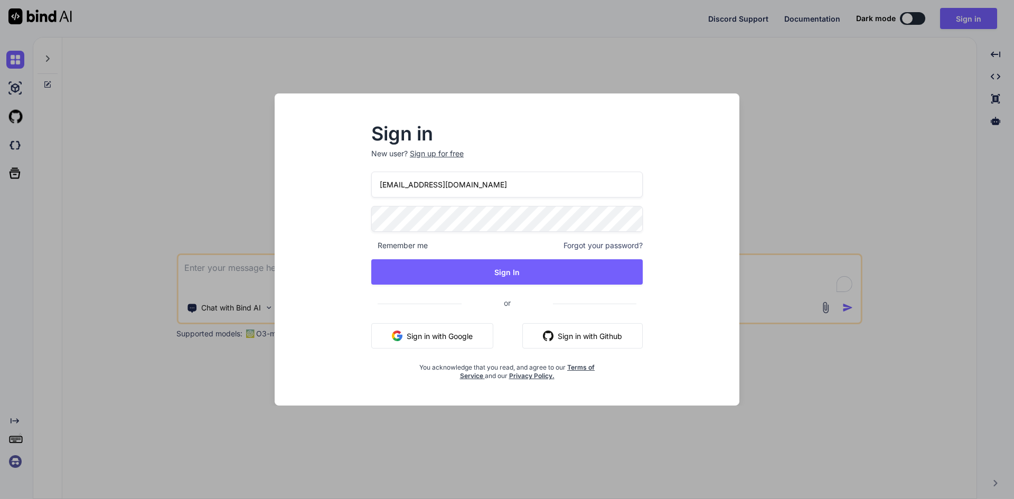
click at [444, 153] on div "Sign up for free" at bounding box center [437, 153] width 54 height 11
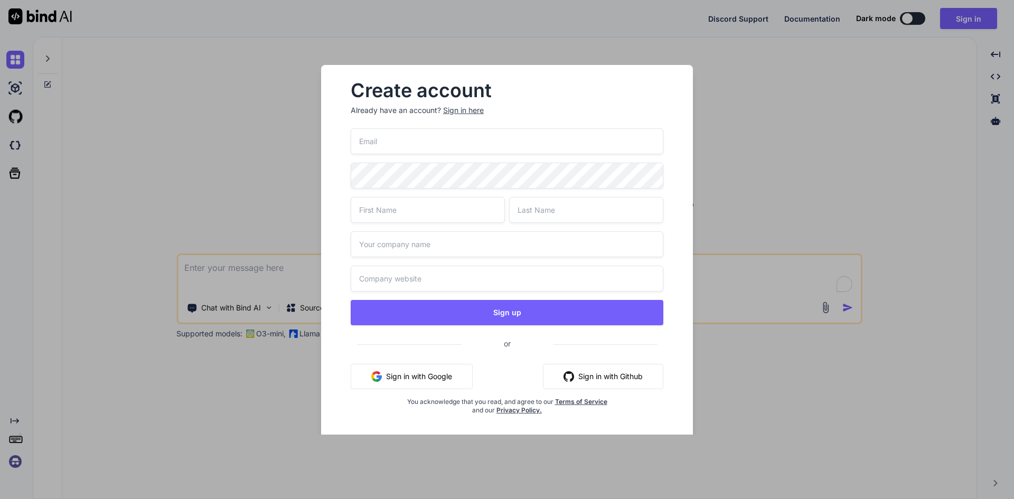
click at [446, 142] on input "email" at bounding box center [507, 141] width 313 height 26
type input "sarveq1@yopmail.com"
type input "sarvesh"
type input "singh"
type input "12-3456789"
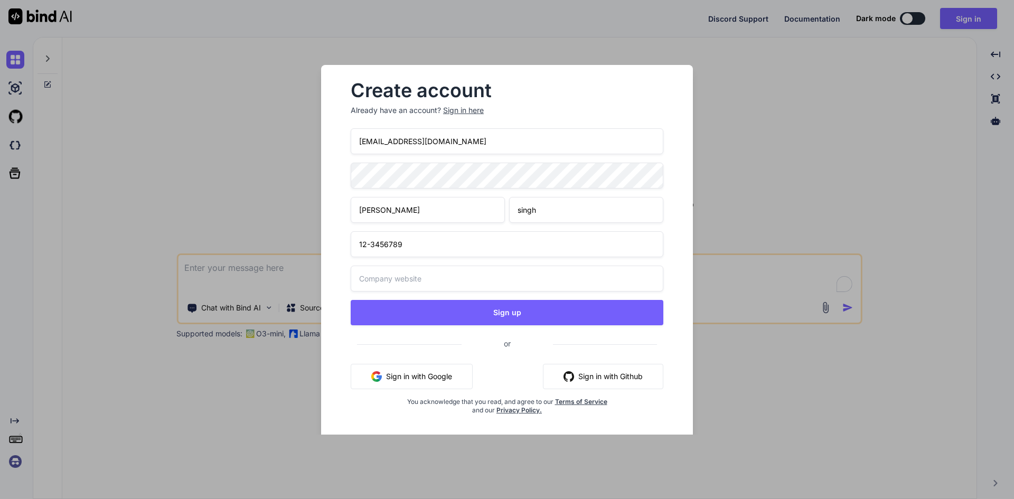
type input "12-3456789"
click at [497, 312] on button "Sign up" at bounding box center [507, 312] width 313 height 25
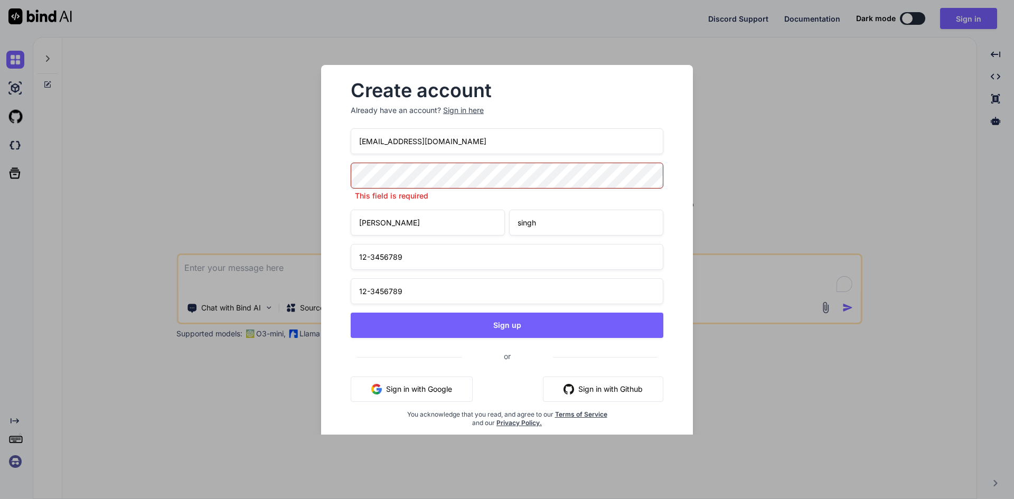
click at [452, 136] on input "sarveq1@yopmail.com" at bounding box center [507, 141] width 313 height 26
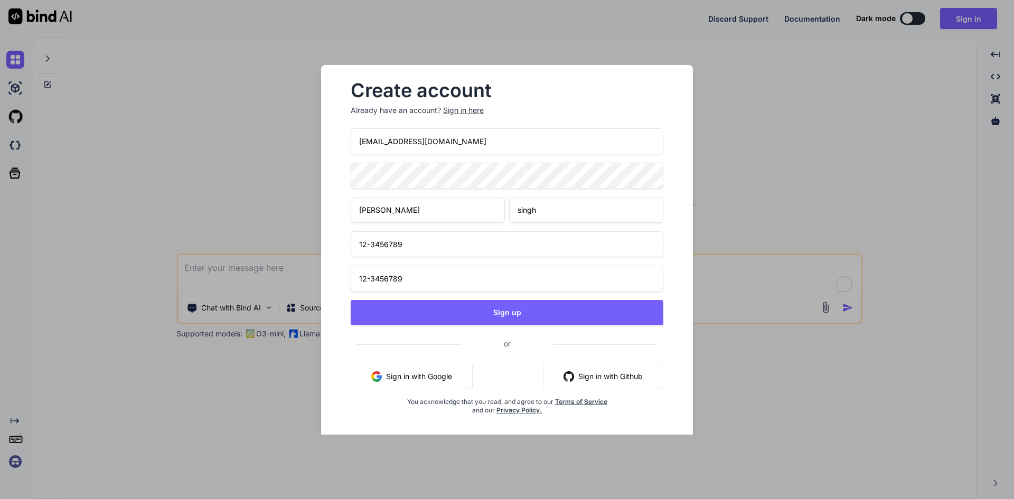
click at [453, 136] on input "sarveq1@yopmail.com" at bounding box center [507, 141] width 313 height 26
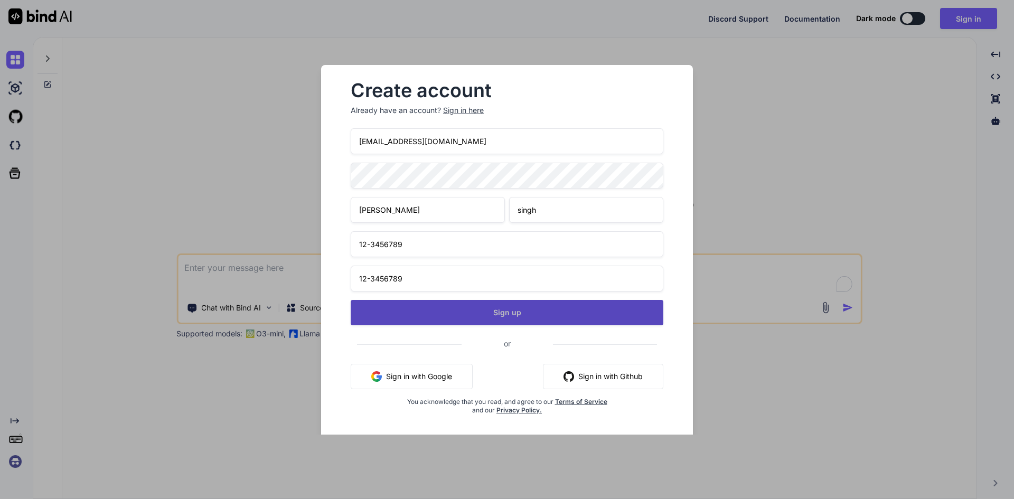
click at [471, 307] on button "Sign up" at bounding box center [507, 312] width 313 height 25
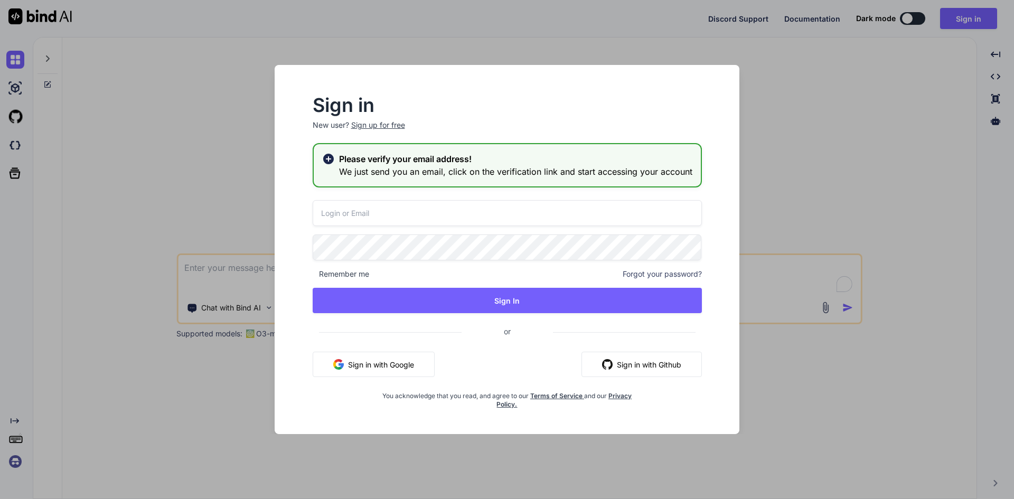
click at [374, 211] on input "email" at bounding box center [507, 213] width 389 height 26
paste input "sarveq1@yopmail.com"
type input "sarveq1@yopmail.com"
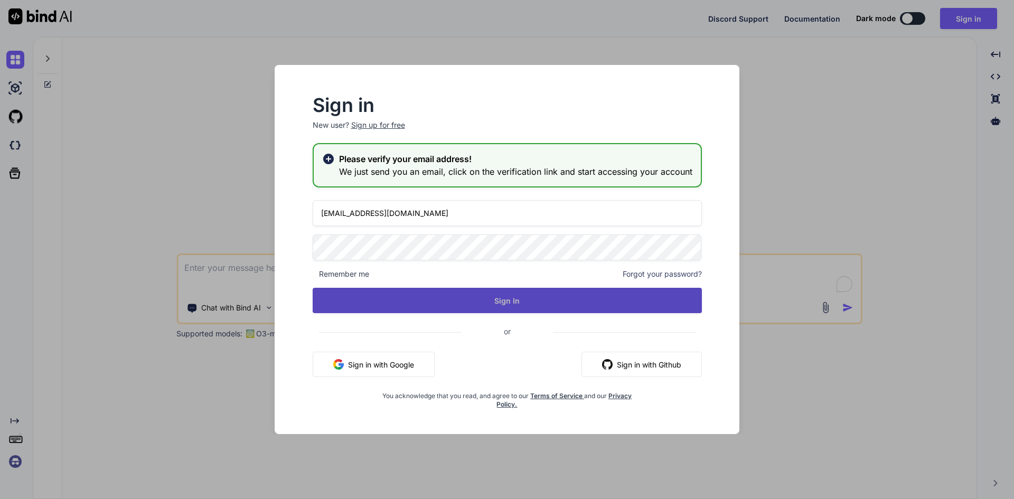
click at [390, 293] on button "Sign In" at bounding box center [507, 300] width 389 height 25
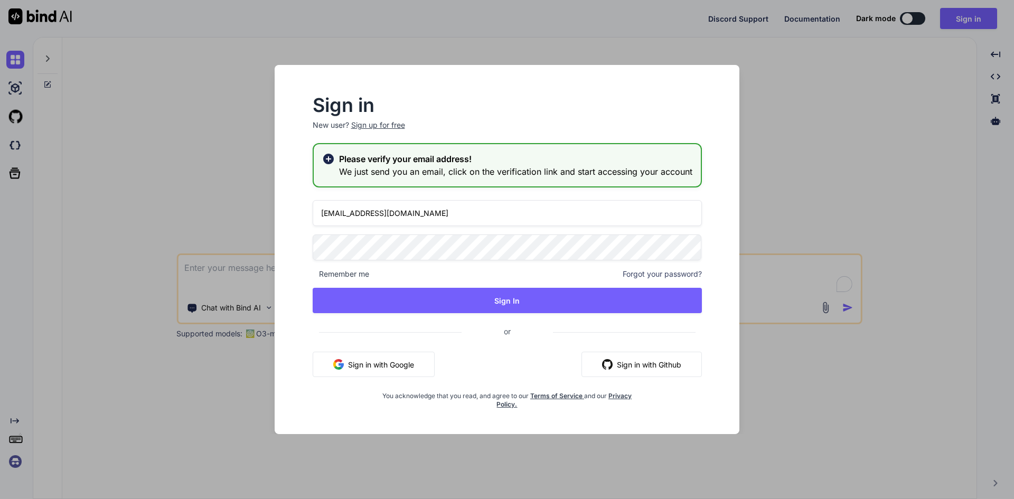
click at [485, 161] on h2 "Please verify your email address!" at bounding box center [515, 159] width 353 height 13
click at [662, 425] on div "Sign in New user? Sign up for free Please verify your email address! We just se…" at bounding box center [507, 259] width 448 height 350
click at [839, 102] on div "Sign in New user? Sign up for free Please verify your email address! We just se…" at bounding box center [507, 249] width 1014 height 499
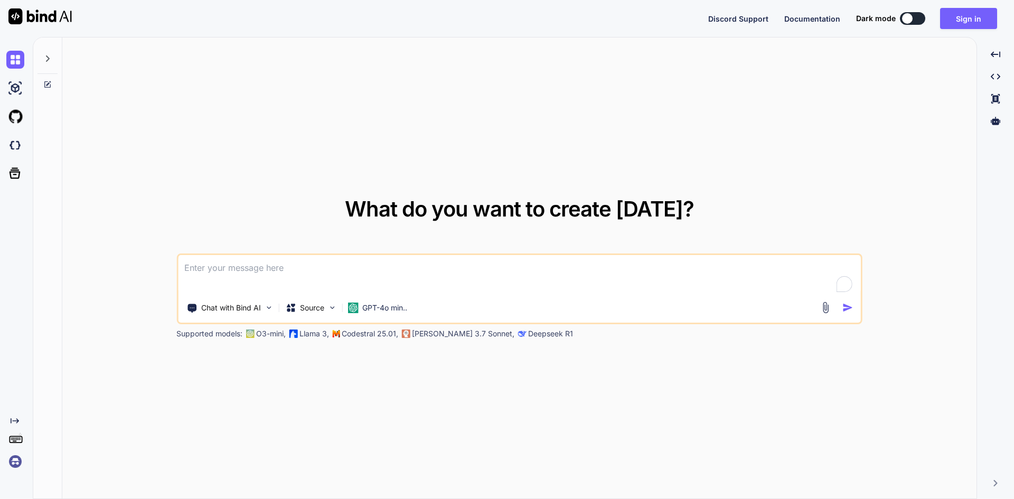
click at [324, 267] on textarea "To enrich screen reader interactions, please activate Accessibility in Grammarl…" at bounding box center [519, 274] width 683 height 39
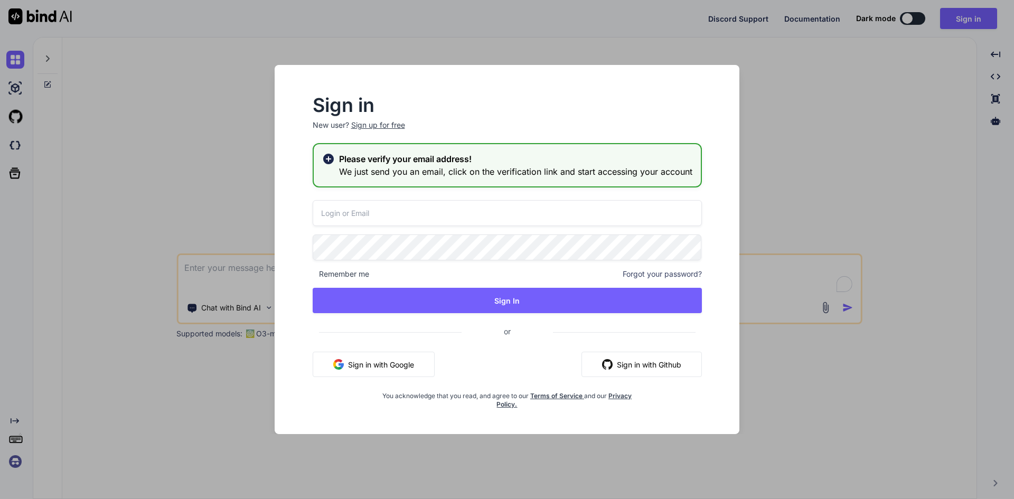
click at [271, 149] on div "Sign in New user? Sign up for free Please verify your email address! We just se…" at bounding box center [507, 249] width 507 height 369
click at [252, 158] on div "Sign in New user? Sign up for free Please verify your email address! We just se…" at bounding box center [507, 249] width 1014 height 499
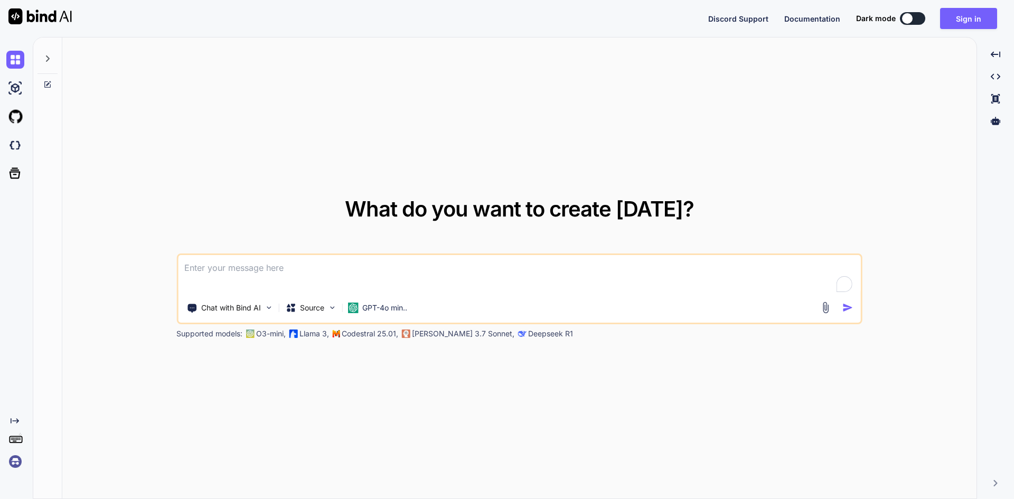
click at [367, 270] on div "What do you want to create today? Chat with Bind AI Source GPT-4o min.. Support…" at bounding box center [523, 268] width 981 height 462
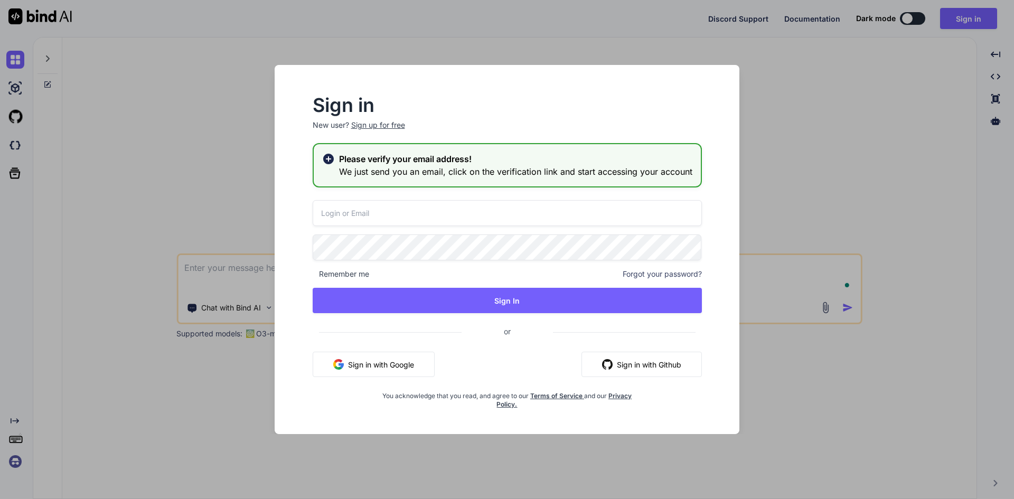
click at [819, 59] on div "Sign in New user? Sign up for free Please verify your email address! We just se…" at bounding box center [507, 249] width 1014 height 499
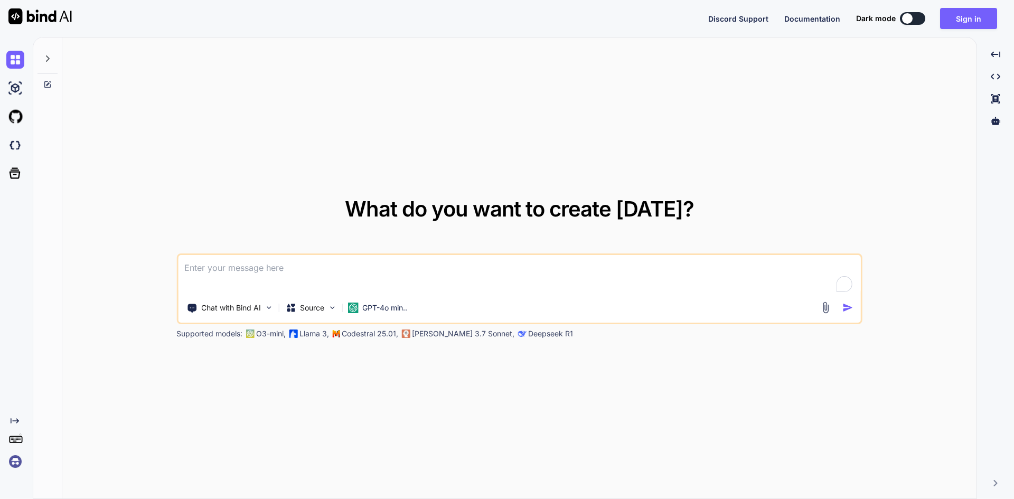
click at [224, 266] on textarea "To enrich screen reader interactions, please activate Accessibility in Grammarl…" at bounding box center [519, 274] width 683 height 39
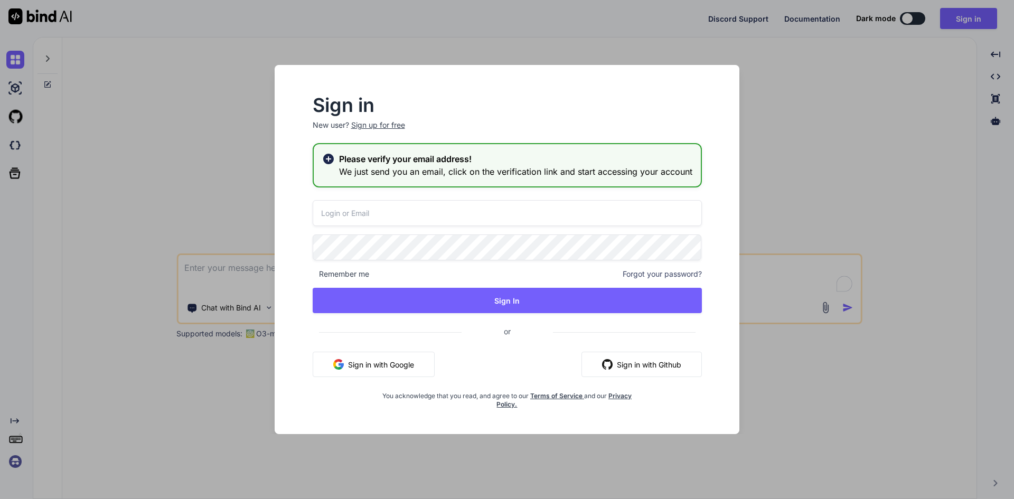
click at [398, 222] on input "email" at bounding box center [507, 213] width 389 height 26
click at [330, 214] on input "email" at bounding box center [507, 213] width 389 height 26
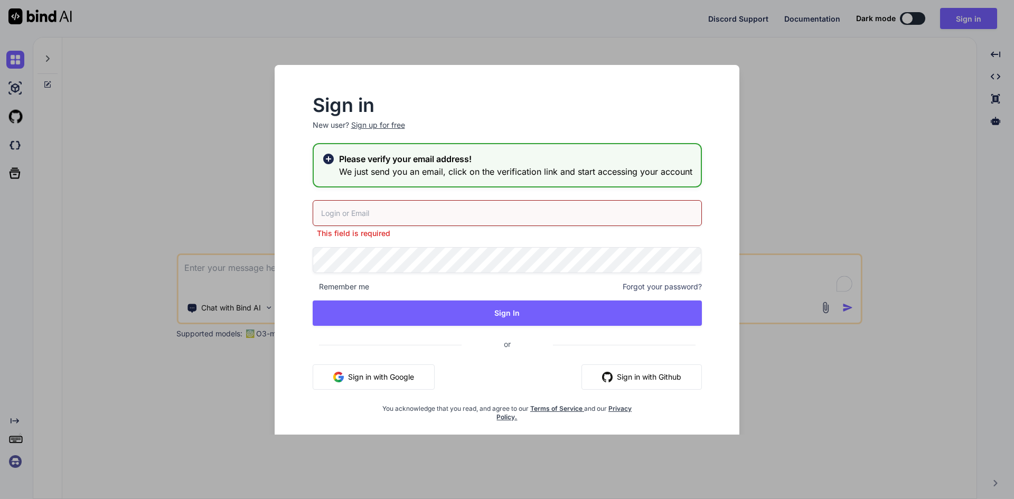
click at [355, 237] on div "This field is required Remember me Forgot your password? Sign In or Sign in wit…" at bounding box center [507, 310] width 389 height 221
click at [378, 211] on input "email" at bounding box center [507, 213] width 389 height 26
